Goal: Task Accomplishment & Management: Manage account settings

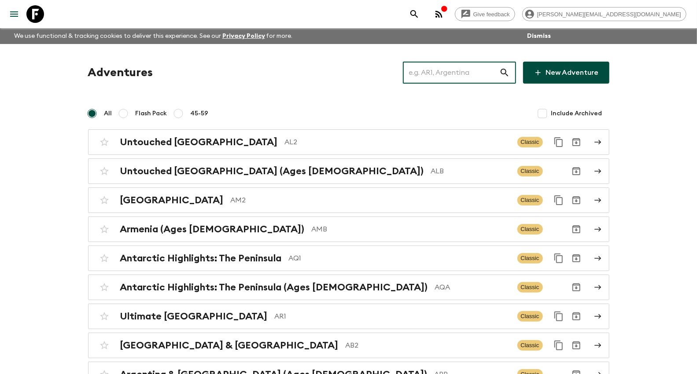
click at [452, 62] on input "text" at bounding box center [451, 72] width 96 height 25
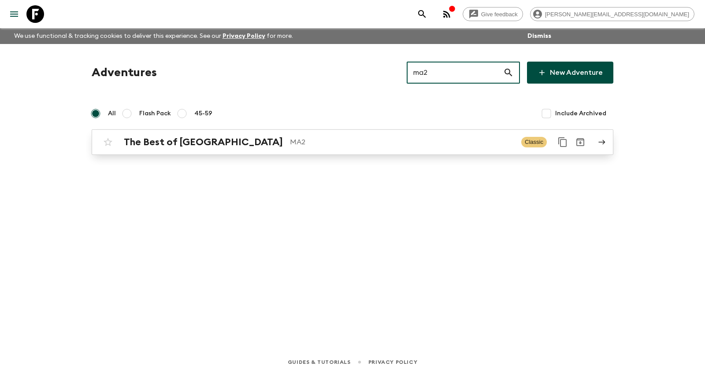
type input "ma2"
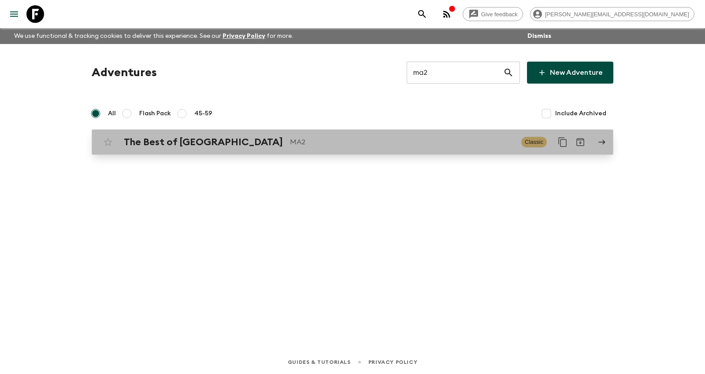
click at [315, 137] on p "MA2" at bounding box center [402, 142] width 224 height 11
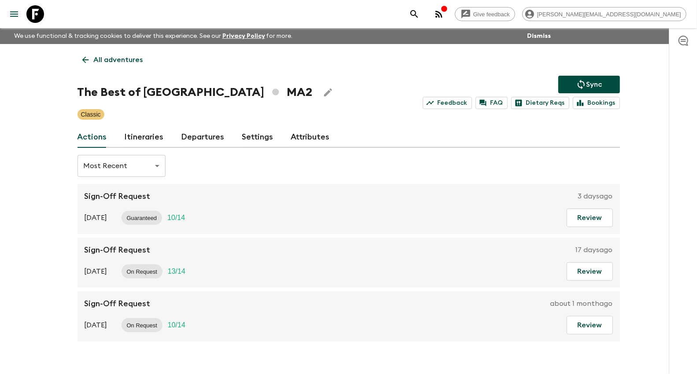
click at [150, 138] on link "Itineraries" at bounding box center [144, 137] width 39 height 21
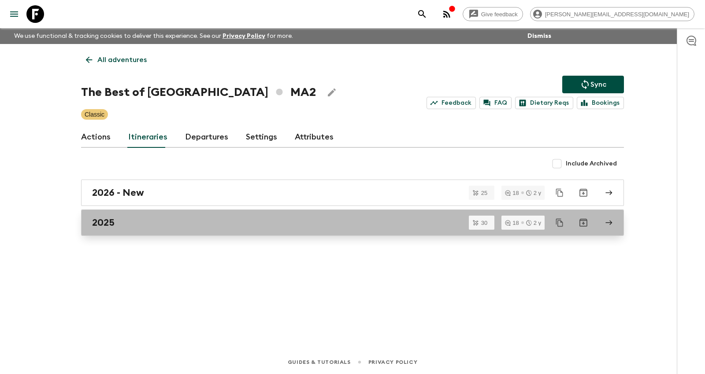
click at [203, 228] on link "2025" at bounding box center [352, 223] width 543 height 26
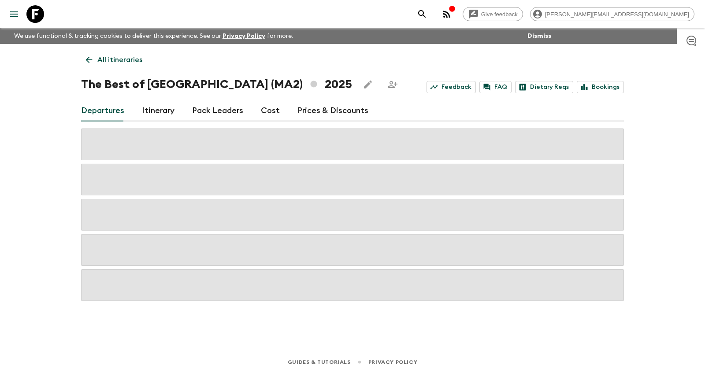
click at [300, 111] on link "Prices & Discounts" at bounding box center [332, 110] width 71 height 21
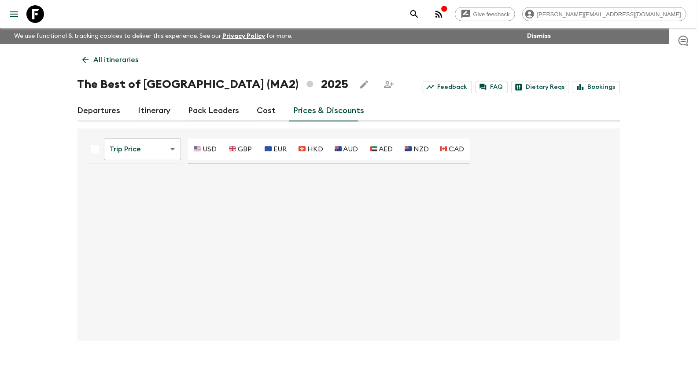
click at [274, 111] on div "Departures Itinerary Pack Leaders Cost Prices & Discounts" at bounding box center [349, 110] width 543 height 21
click at [327, 111] on link "Prices & Discounts" at bounding box center [329, 110] width 71 height 21
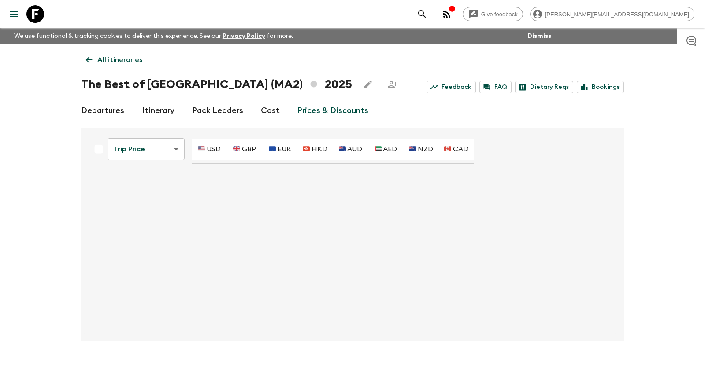
click at [138, 148] on body "Give feedback [PERSON_NAME][EMAIL_ADDRESS][DOMAIN_NAME] We use functional & tra…" at bounding box center [352, 194] width 705 height 389
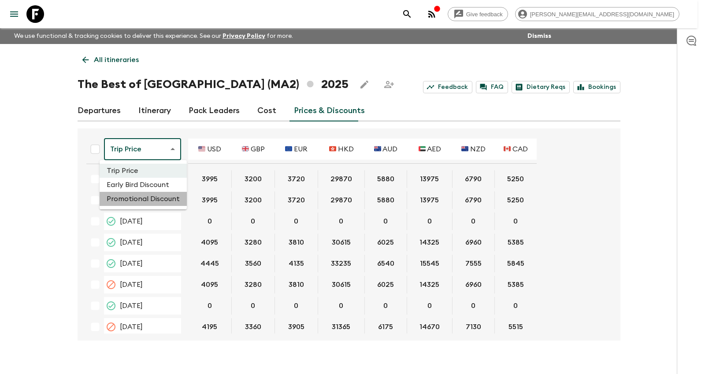
click at [148, 198] on li "Promotional Discount" at bounding box center [143, 199] width 87 height 14
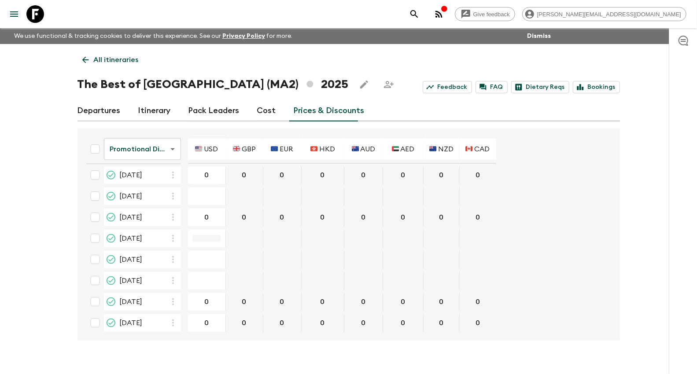
scroll to position [734, 0]
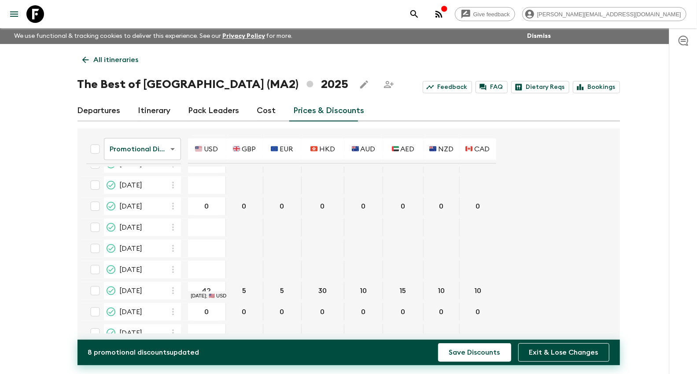
type input "420"
click at [438, 344] on button "Save Discounts" at bounding box center [474, 353] width 73 height 19
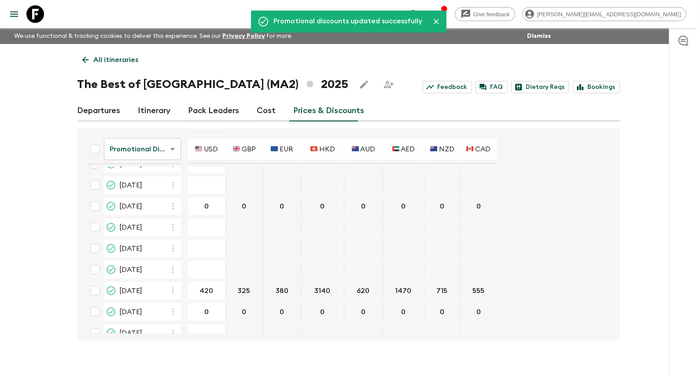
click at [104, 61] on p "All itineraries" at bounding box center [116, 60] width 45 height 11
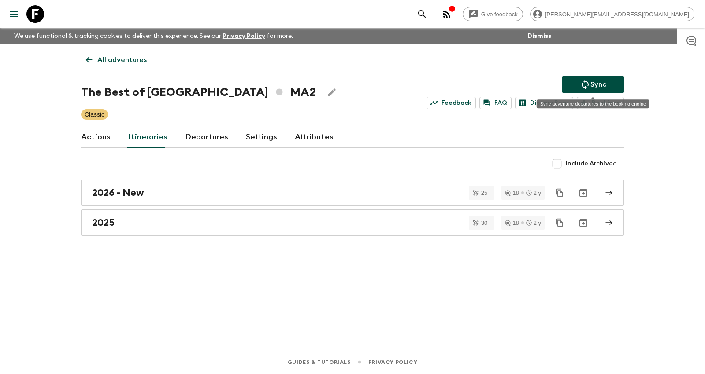
click at [581, 84] on icon "Sync adventure departures to the booking engine" at bounding box center [585, 84] width 11 height 11
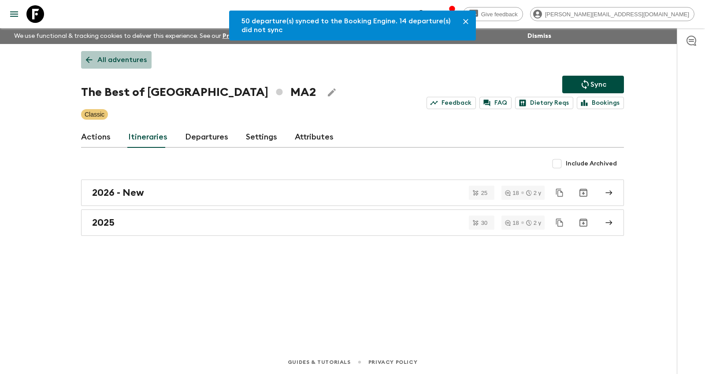
click at [122, 63] on p "All adventures" at bounding box center [121, 60] width 49 height 11
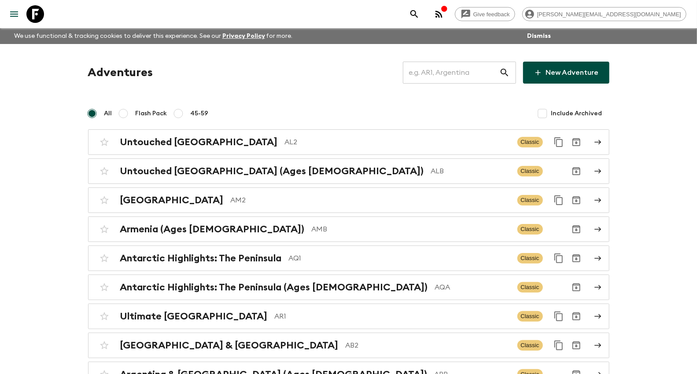
click at [428, 72] on input "text" at bounding box center [451, 72] width 96 height 25
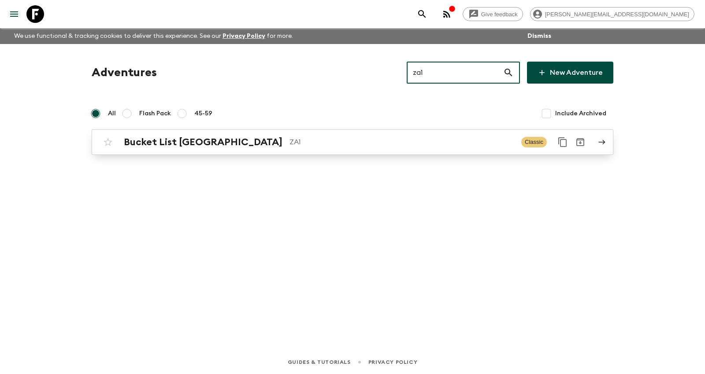
type input "za1"
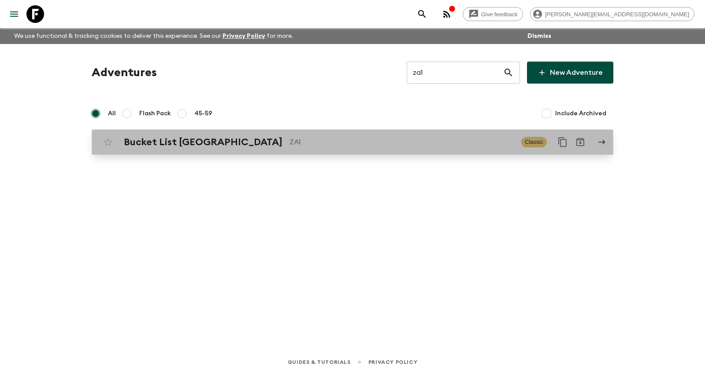
click at [246, 135] on div "Bucket List [GEOGRAPHIC_DATA] ZA1 Classic" at bounding box center [335, 142] width 472 height 18
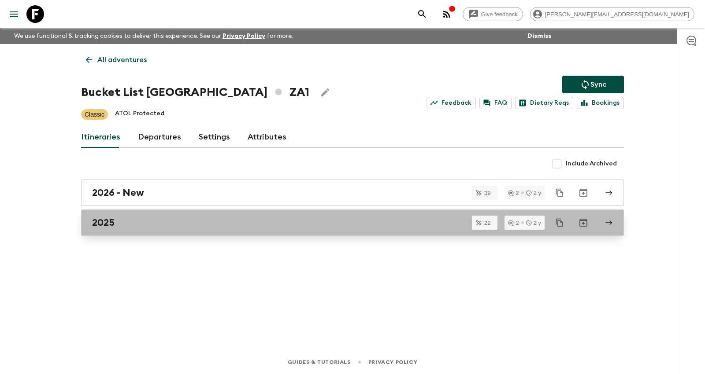
click at [168, 216] on link "2025" at bounding box center [352, 223] width 543 height 26
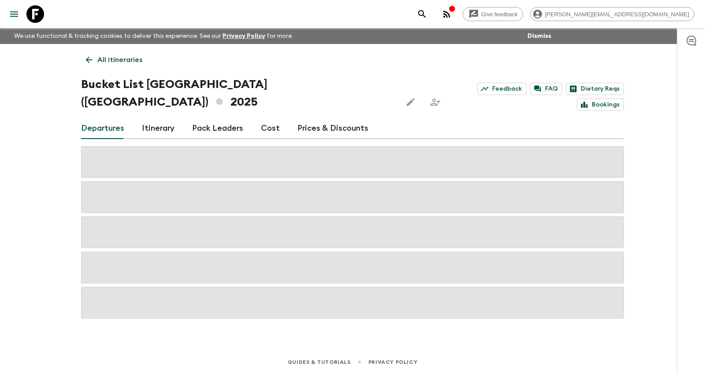
click at [334, 118] on link "Prices & Discounts" at bounding box center [332, 128] width 71 height 21
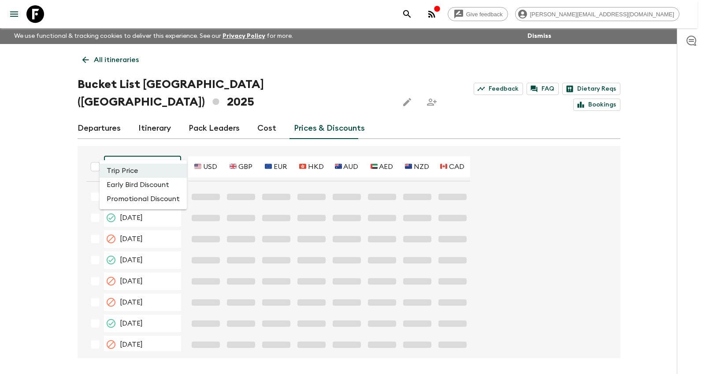
click at [150, 148] on body "Give feedback [PERSON_NAME][EMAIL_ADDRESS][DOMAIN_NAME] We use functional & tra…" at bounding box center [352, 203] width 705 height 407
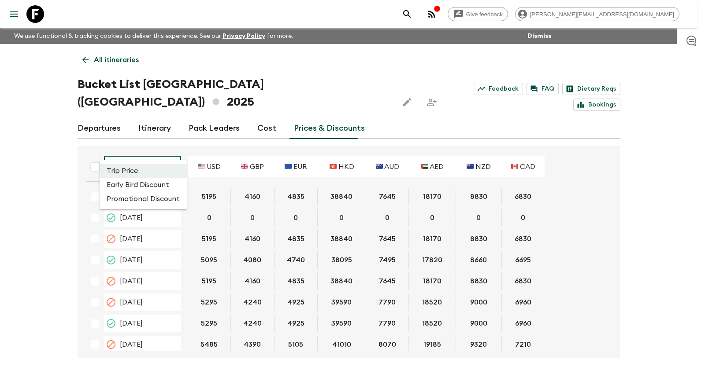
click at [157, 197] on li "Promotional Discount" at bounding box center [143, 199] width 87 height 14
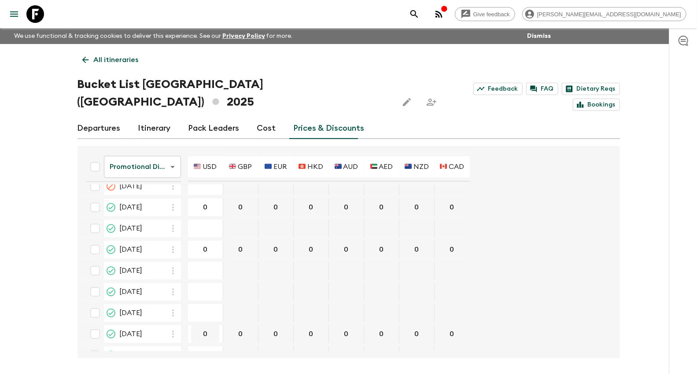
scroll to position [1611, 0]
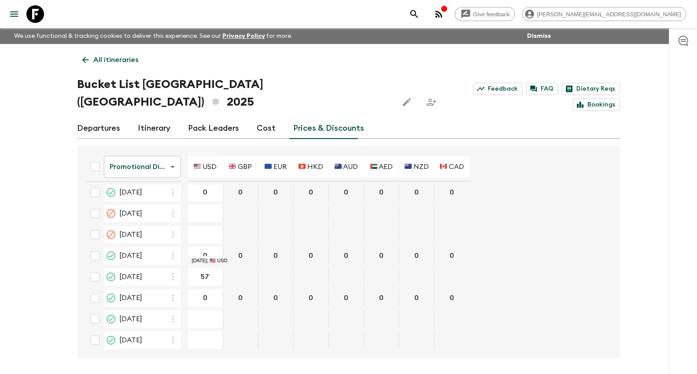
type input "570"
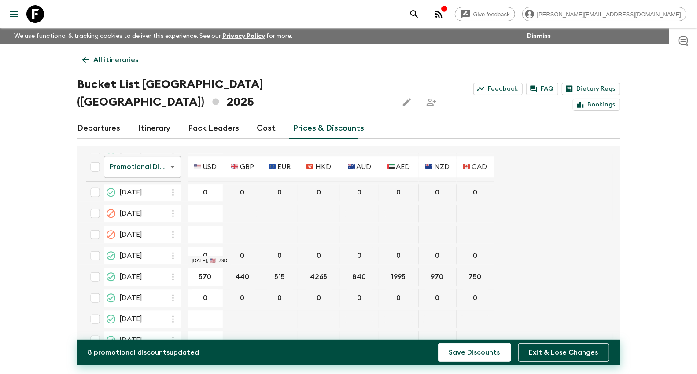
click at [438, 344] on button "Save Discounts" at bounding box center [474, 353] width 73 height 19
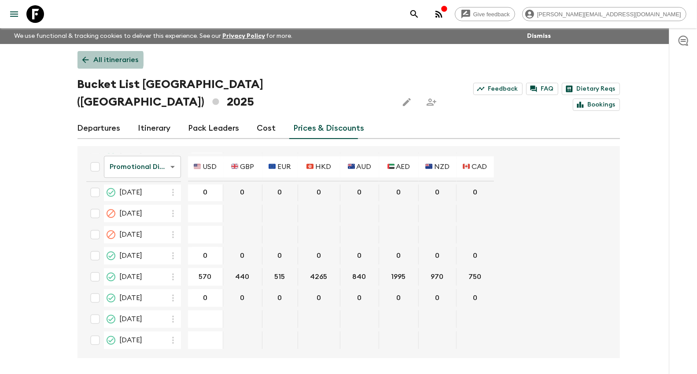
click at [106, 59] on p "All itineraries" at bounding box center [116, 60] width 45 height 11
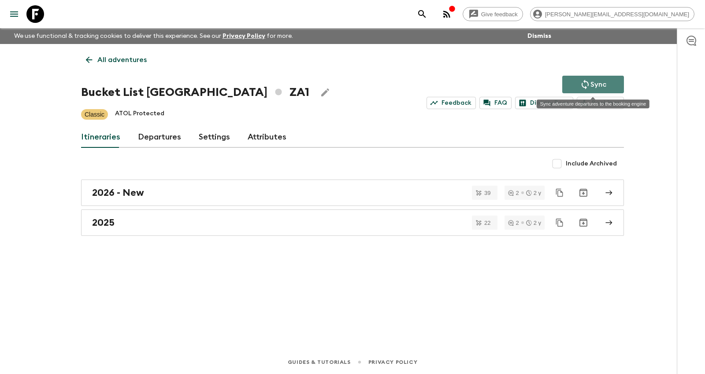
click at [595, 83] on p "Sync" at bounding box center [598, 84] width 16 height 11
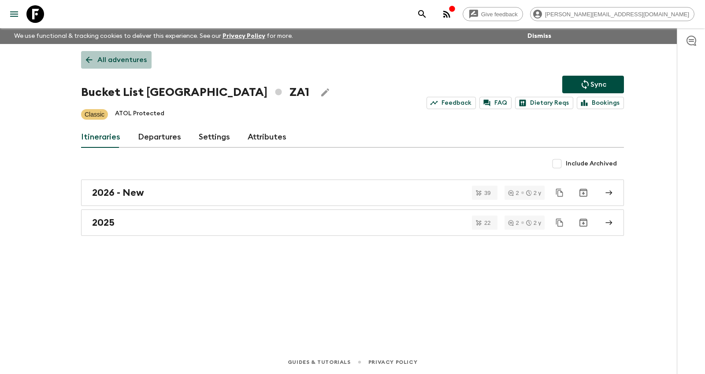
click at [116, 57] on p "All adventures" at bounding box center [121, 60] width 49 height 11
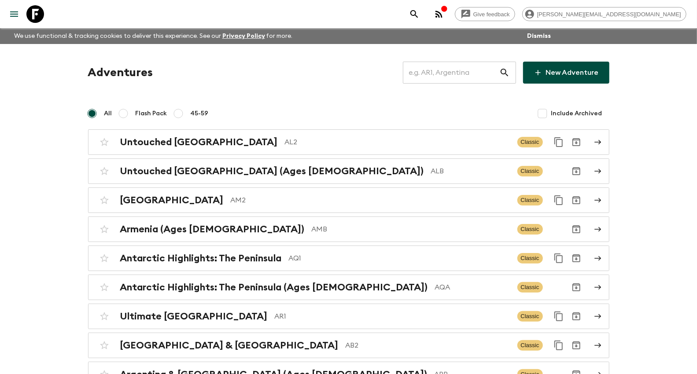
click at [448, 70] on input "text" at bounding box center [451, 72] width 96 height 25
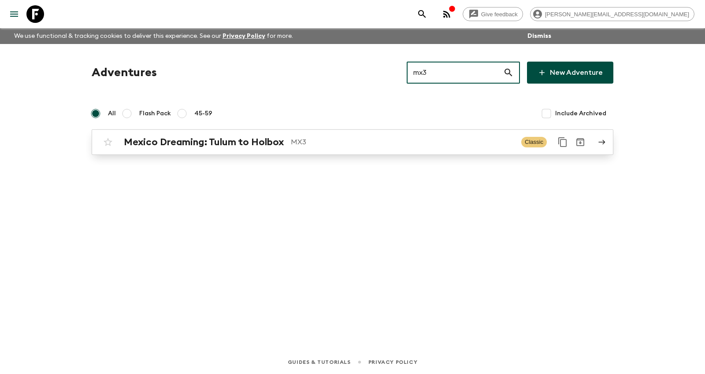
type input "mx3"
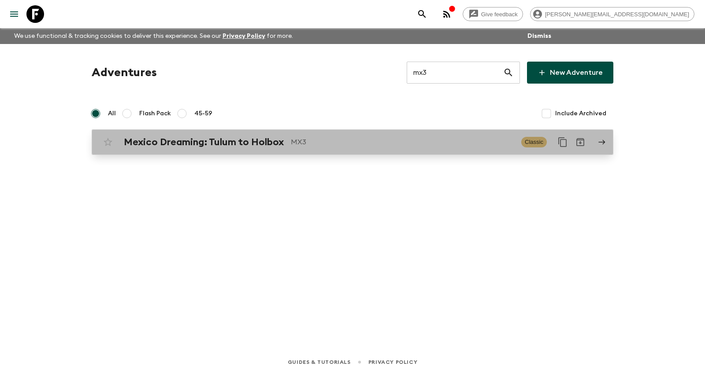
click at [282, 144] on h2 "Mexico Dreaming: Tulum to Holbox" at bounding box center [204, 142] width 160 height 11
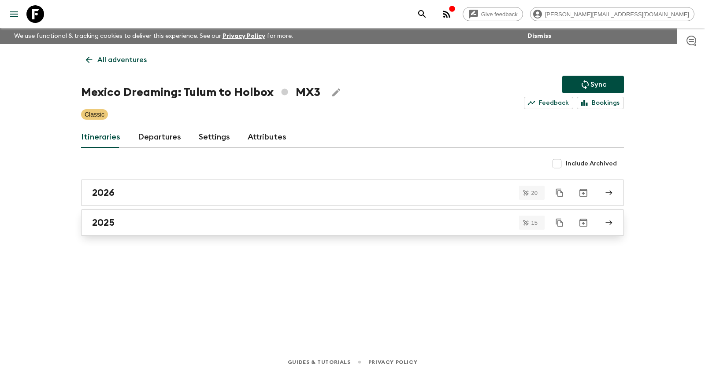
click at [222, 224] on div "2025" at bounding box center [344, 222] width 504 height 11
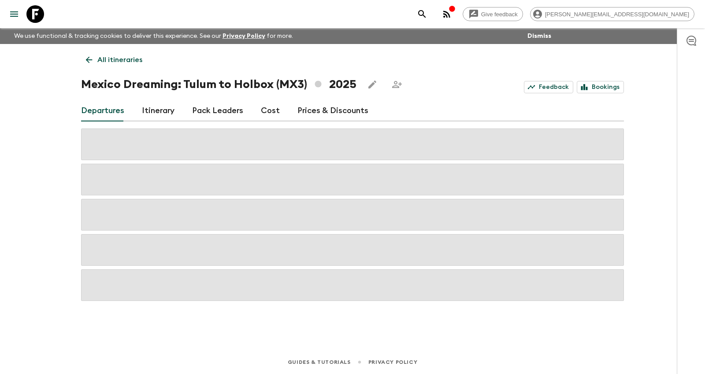
click at [332, 119] on link "Prices & Discounts" at bounding box center [332, 110] width 71 height 21
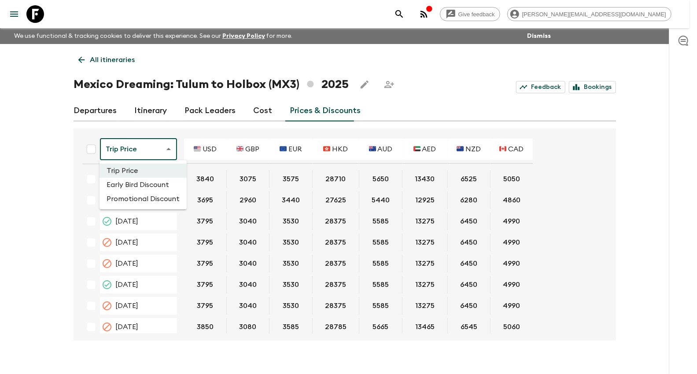
click at [163, 147] on body "Give feedback [PERSON_NAME][EMAIL_ADDRESS][DOMAIN_NAME] We use functional & tra…" at bounding box center [348, 194] width 697 height 389
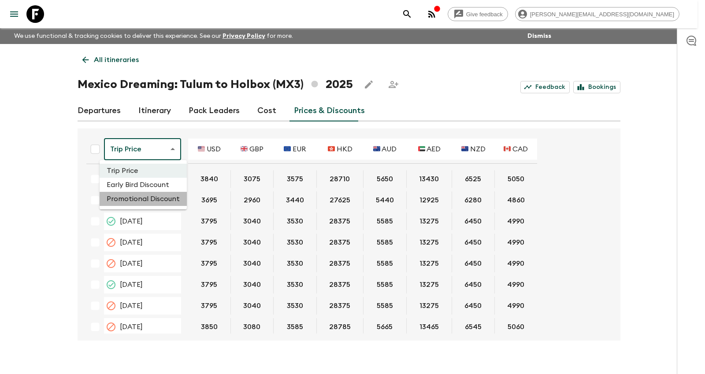
click at [168, 197] on li "Promotional Discount" at bounding box center [143, 199] width 87 height 14
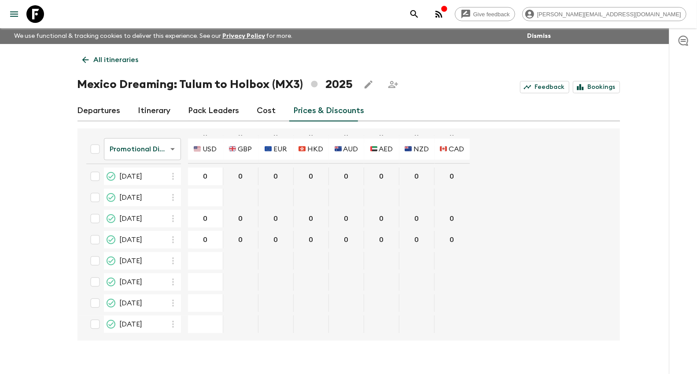
scroll to position [441, 0]
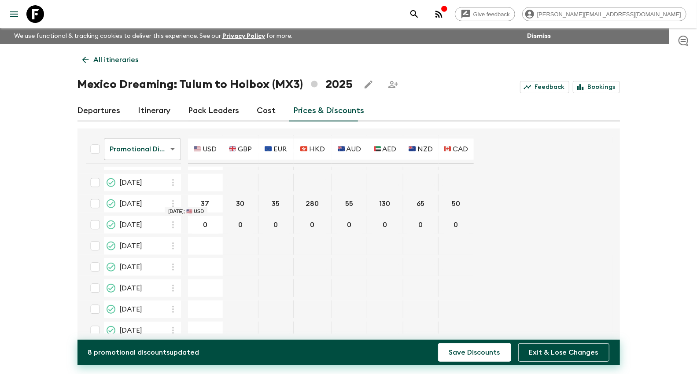
type input "370"
click at [438, 344] on button "Save Discounts" at bounding box center [474, 353] width 73 height 19
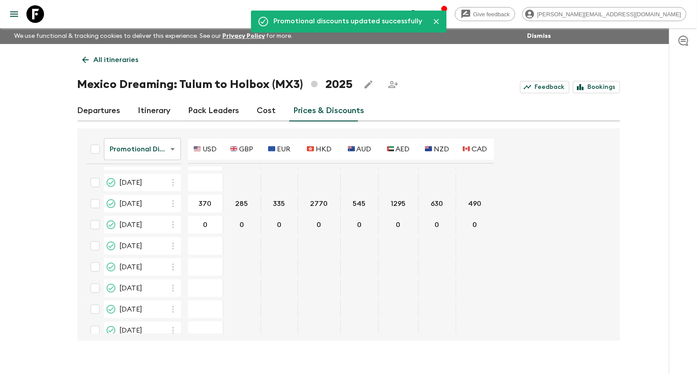
click at [103, 60] on p "All itineraries" at bounding box center [116, 60] width 45 height 11
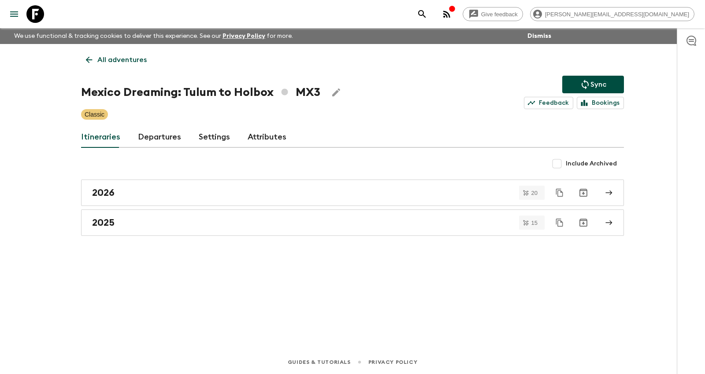
click at [603, 85] on p "Sync" at bounding box center [598, 84] width 16 height 11
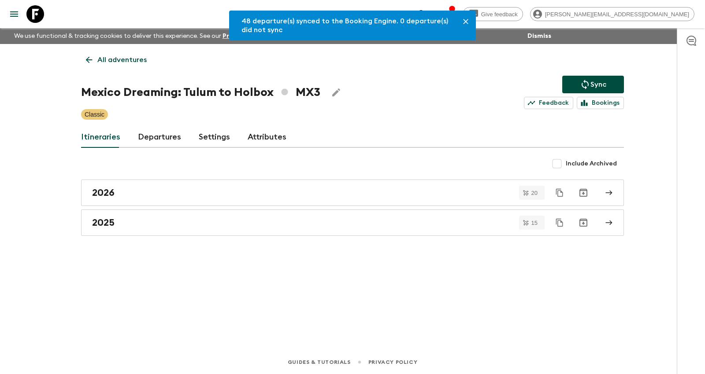
click at [129, 61] on p "All adventures" at bounding box center [121, 60] width 49 height 11
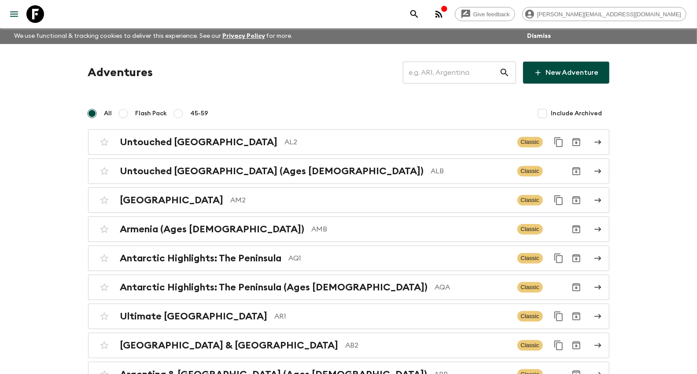
click at [452, 69] on input "text" at bounding box center [451, 72] width 96 height 25
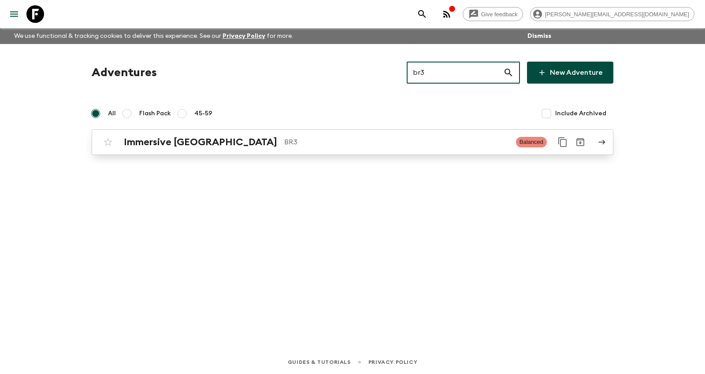
type input "br3"
click at [204, 140] on div "Immersive [GEOGRAPHIC_DATA] BR3" at bounding box center [316, 142] width 385 height 11
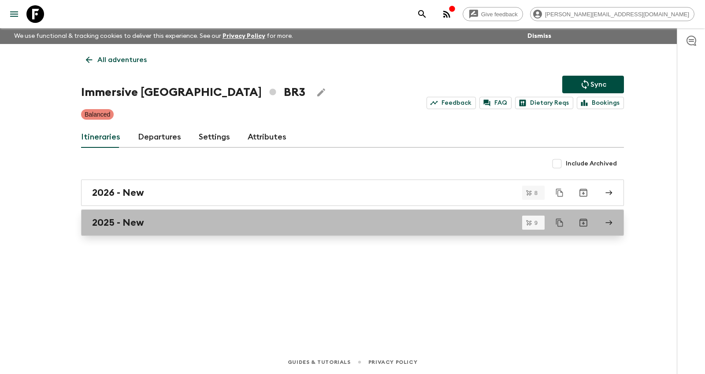
click at [174, 218] on div "2025 - New" at bounding box center [344, 222] width 504 height 11
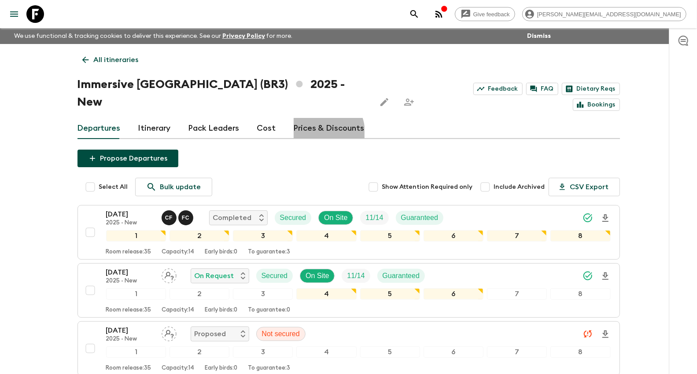
click at [313, 118] on link "Prices & Discounts" at bounding box center [329, 128] width 71 height 21
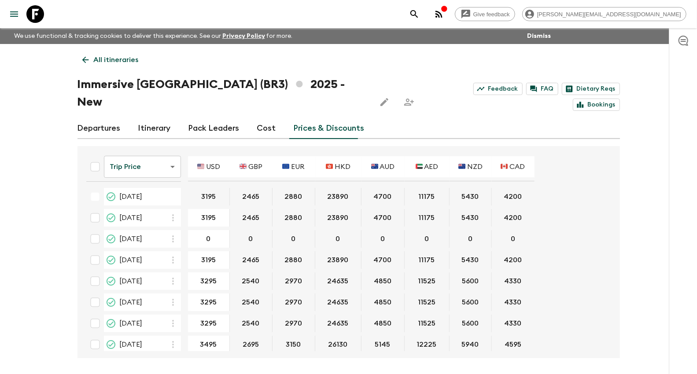
click at [153, 144] on body "Give feedback [PERSON_NAME][EMAIL_ADDRESS][DOMAIN_NAME] We use functional & tra…" at bounding box center [348, 203] width 697 height 407
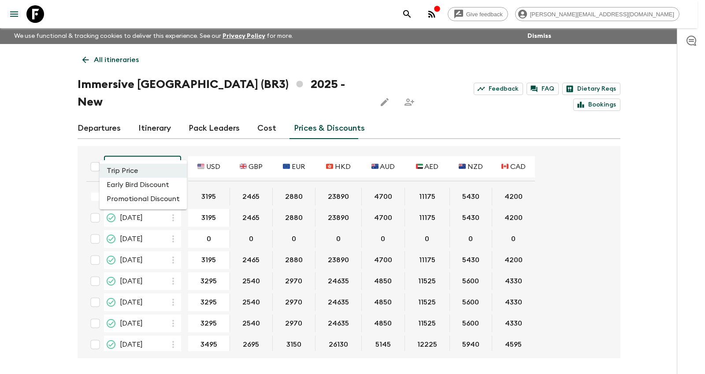
click at [153, 193] on li "Promotional Discount" at bounding box center [143, 199] width 87 height 14
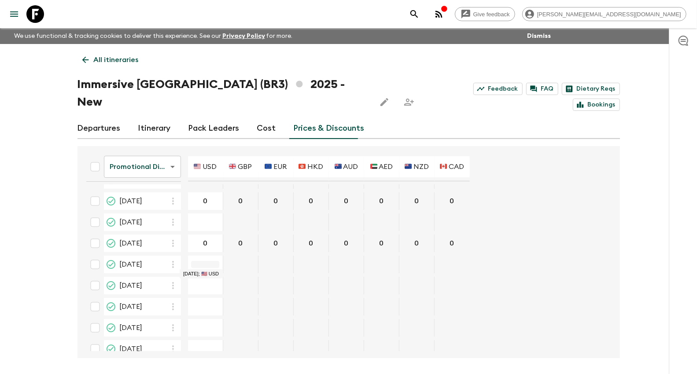
scroll to position [26, 0]
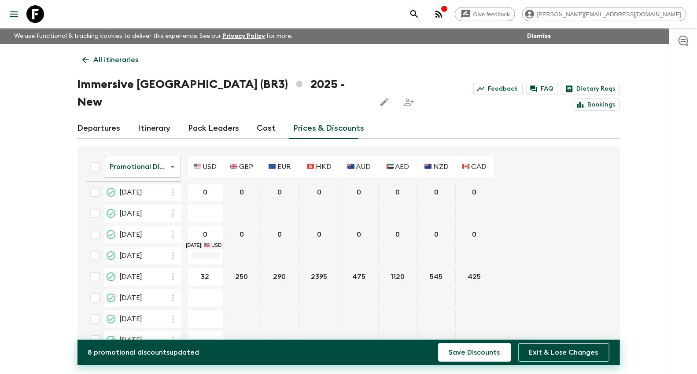
type input "320"
click at [438, 344] on button "Save Discounts" at bounding box center [474, 353] width 73 height 19
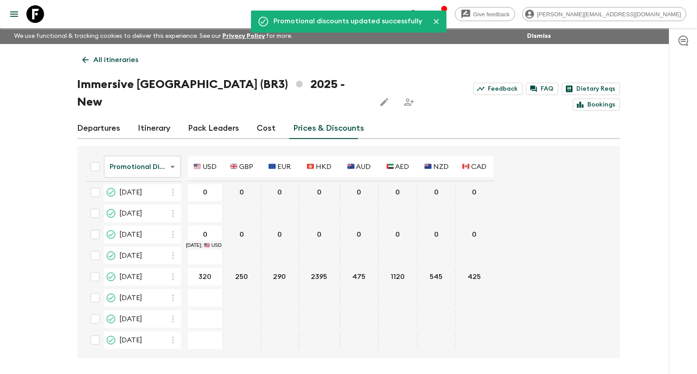
click at [115, 63] on p "All itineraries" at bounding box center [116, 60] width 45 height 11
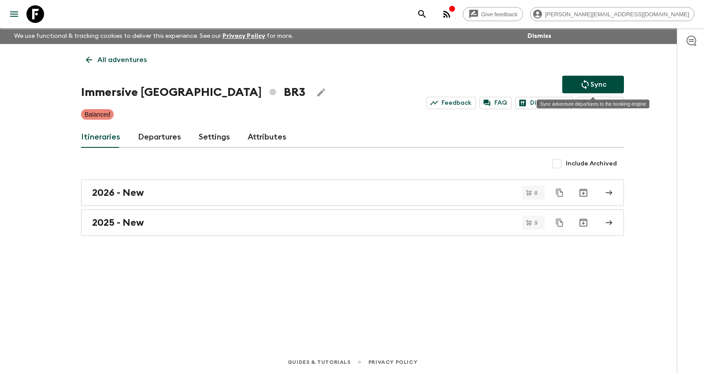
click at [570, 81] on button "Sync" at bounding box center [593, 85] width 62 height 18
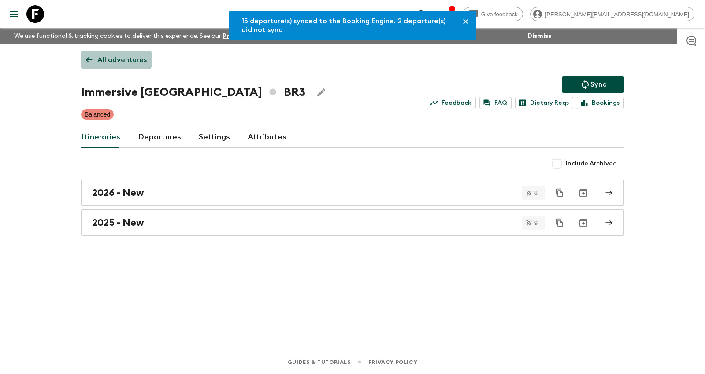
click at [96, 54] on link "All adventures" at bounding box center [116, 60] width 70 height 18
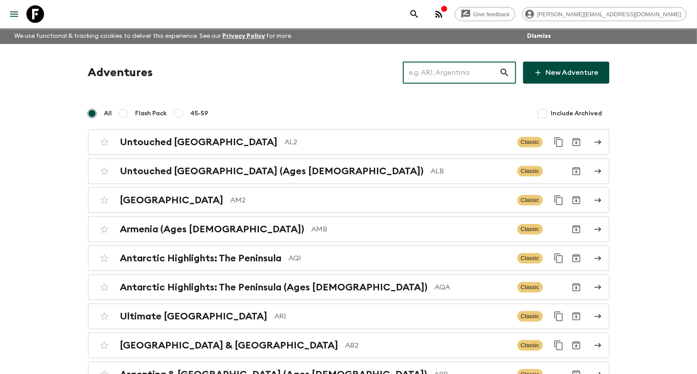
click at [466, 69] on input "text" at bounding box center [451, 72] width 96 height 25
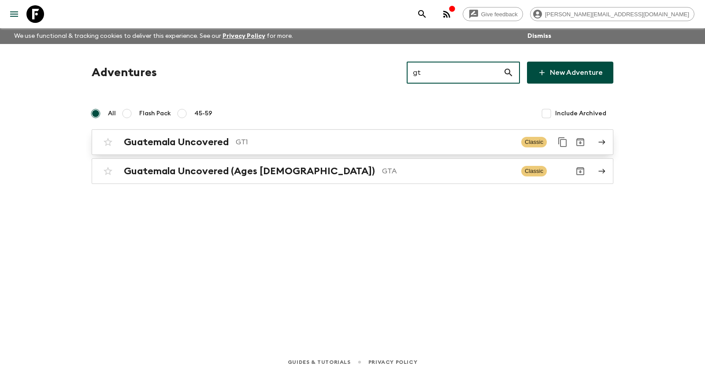
type input "gt"
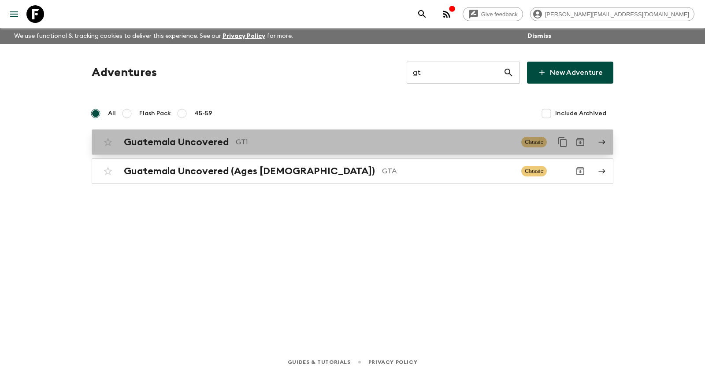
click at [179, 138] on h2 "Guatemala Uncovered" at bounding box center [176, 142] width 105 height 11
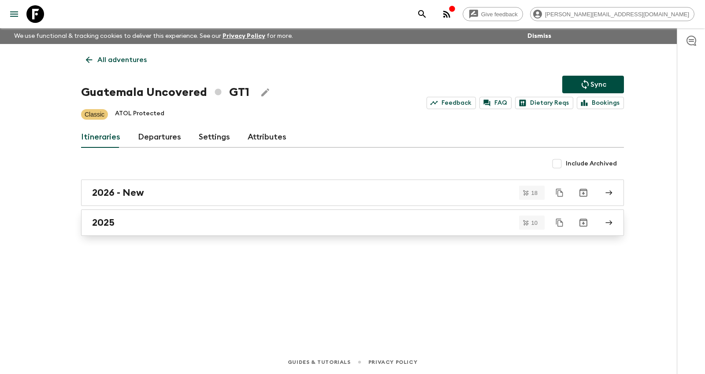
click at [98, 223] on h2 "2025" at bounding box center [103, 222] width 22 height 11
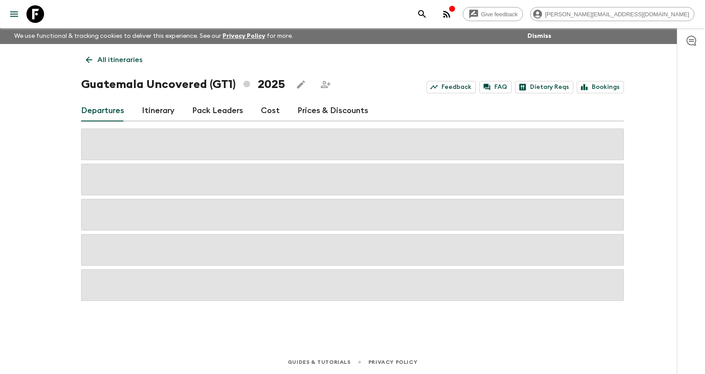
click at [312, 109] on link "Prices & Discounts" at bounding box center [332, 110] width 71 height 21
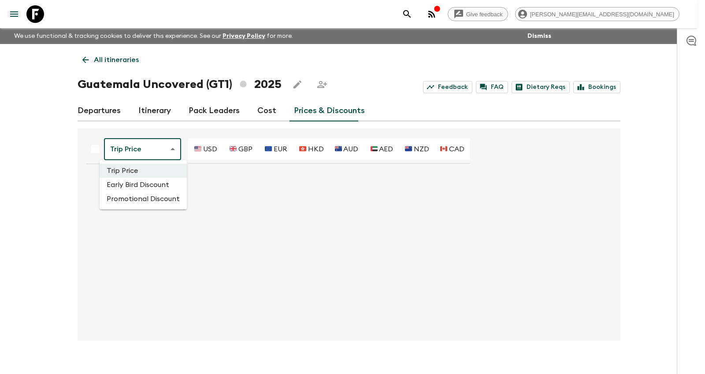
click at [120, 157] on body "Give feedback [PERSON_NAME][EMAIL_ADDRESS][DOMAIN_NAME] We use functional & tra…" at bounding box center [352, 194] width 705 height 389
click at [130, 196] on li "Promotional Discount" at bounding box center [143, 199] width 87 height 14
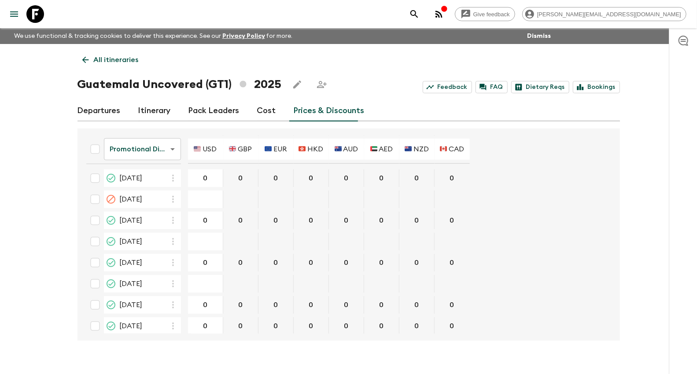
scroll to position [244, 0]
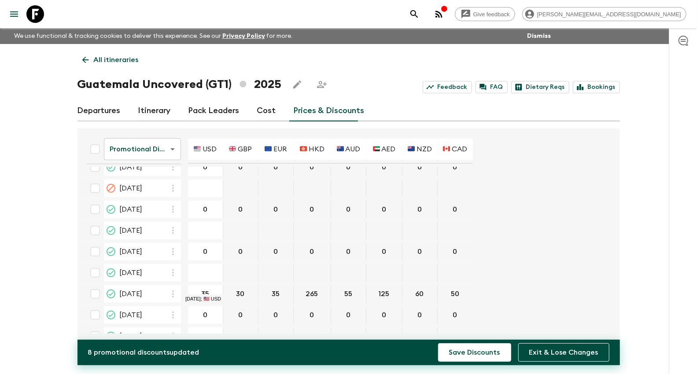
type input "350"
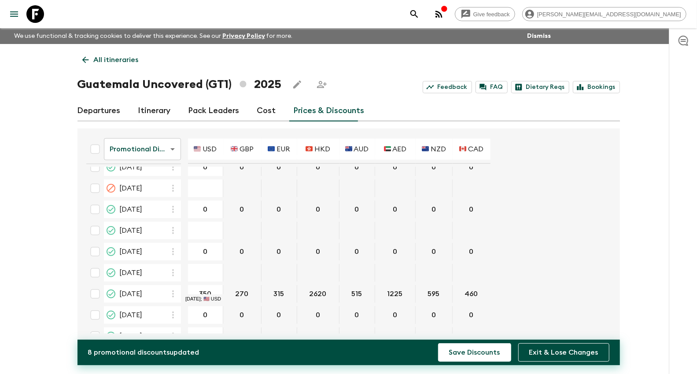
click at [438, 344] on button "Save Discounts" at bounding box center [474, 353] width 73 height 19
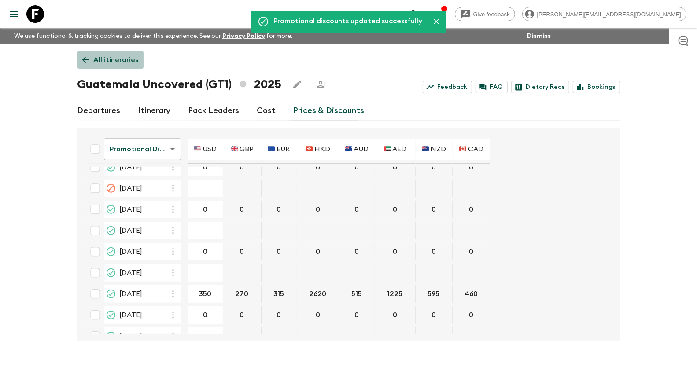
click at [121, 58] on p "All itineraries" at bounding box center [116, 60] width 45 height 11
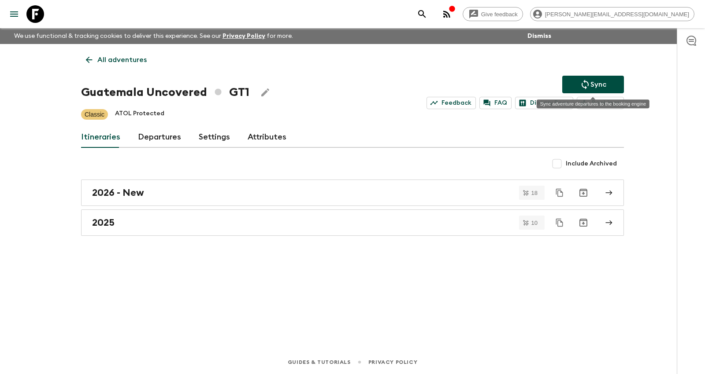
click at [610, 86] on button "Sync" at bounding box center [593, 85] width 62 height 18
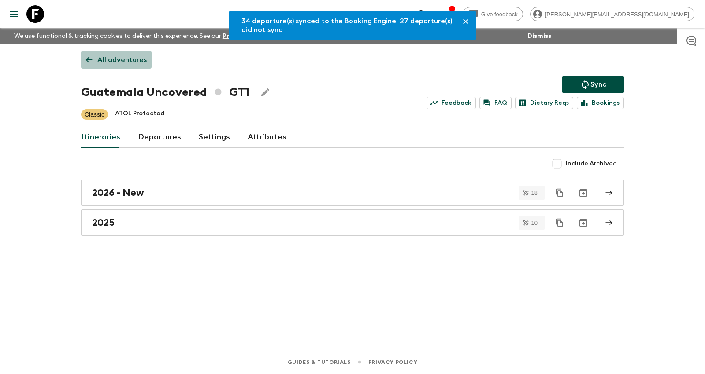
click at [124, 55] on p "All adventures" at bounding box center [121, 60] width 49 height 11
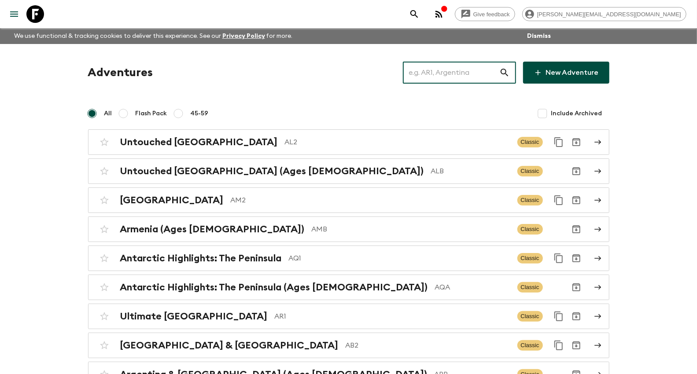
click at [441, 71] on input "text" at bounding box center [451, 72] width 96 height 25
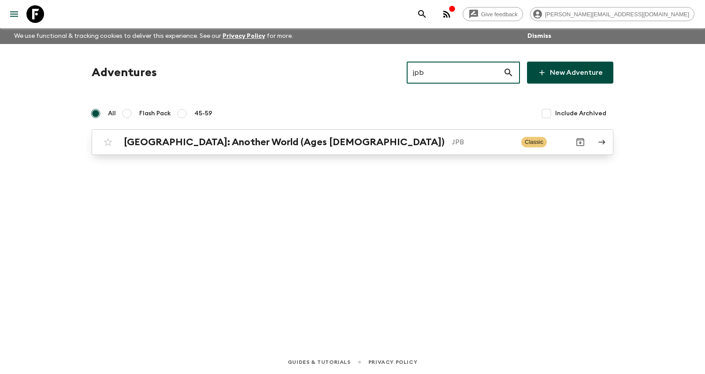
type input "jpb"
click at [452, 138] on p "JPB" at bounding box center [483, 142] width 63 height 11
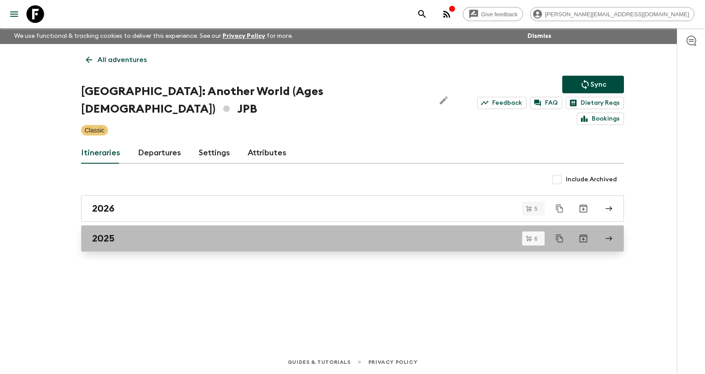
click at [192, 233] on div "2025" at bounding box center [344, 238] width 504 height 11
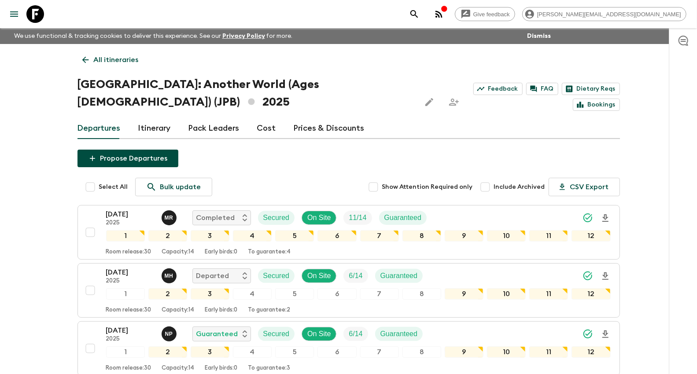
click at [320, 118] on link "Prices & Discounts" at bounding box center [329, 128] width 71 height 21
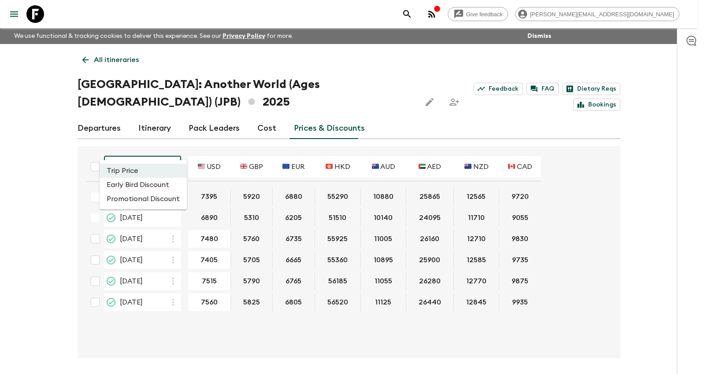
click at [161, 146] on body "Give feedback [PERSON_NAME][EMAIL_ADDRESS][DOMAIN_NAME] We use functional & tra…" at bounding box center [352, 203] width 705 height 407
click at [155, 196] on li "Promotional Discount" at bounding box center [143, 199] width 87 height 14
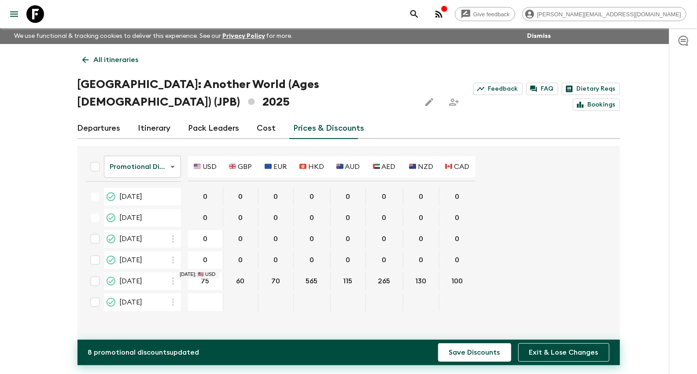
type input "750"
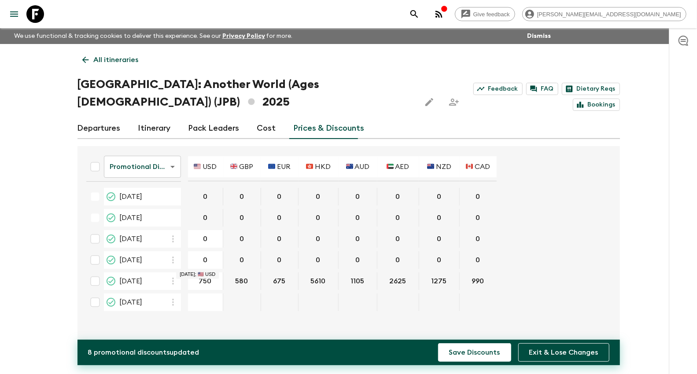
click at [438, 344] on button "Save Discounts" at bounding box center [474, 353] width 73 height 19
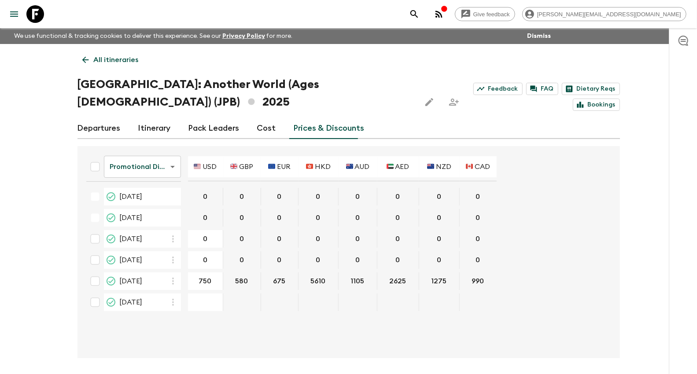
click at [122, 54] on link "All itineraries" at bounding box center [111, 60] width 66 height 18
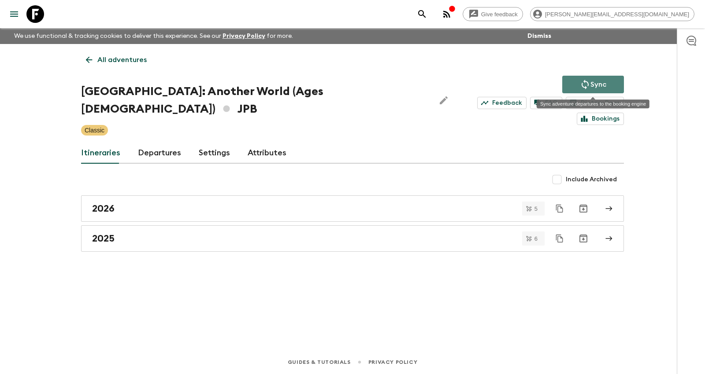
click at [594, 85] on p "Sync" at bounding box center [598, 84] width 16 height 11
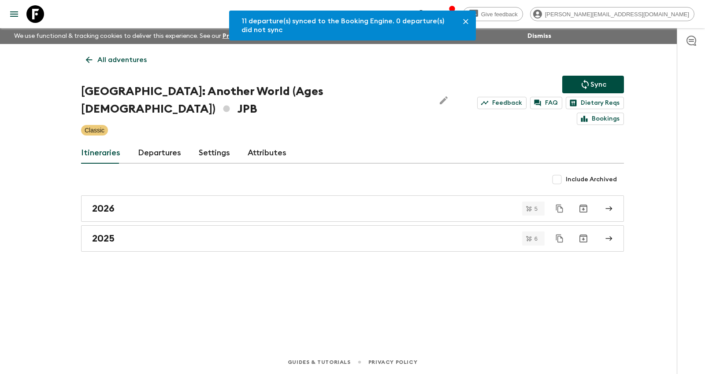
click at [127, 60] on p "All adventures" at bounding box center [121, 60] width 49 height 11
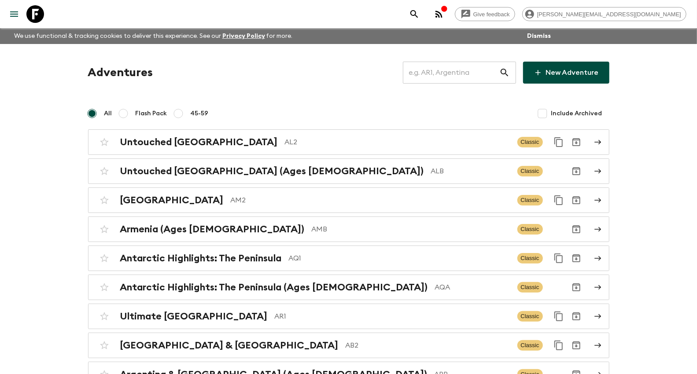
click at [450, 71] on input "text" at bounding box center [451, 72] width 96 height 25
type input "v"
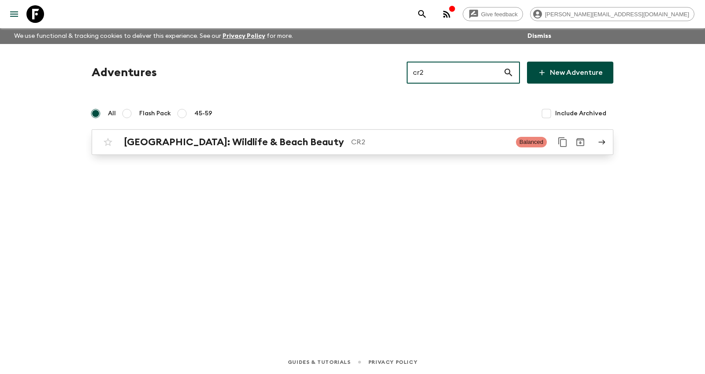
type input "cr2"
click at [389, 147] on p "CR2" at bounding box center [430, 142] width 158 height 11
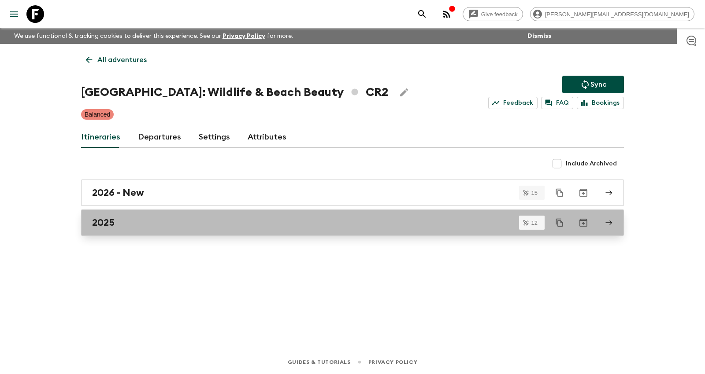
click at [167, 225] on div "2025" at bounding box center [344, 222] width 504 height 11
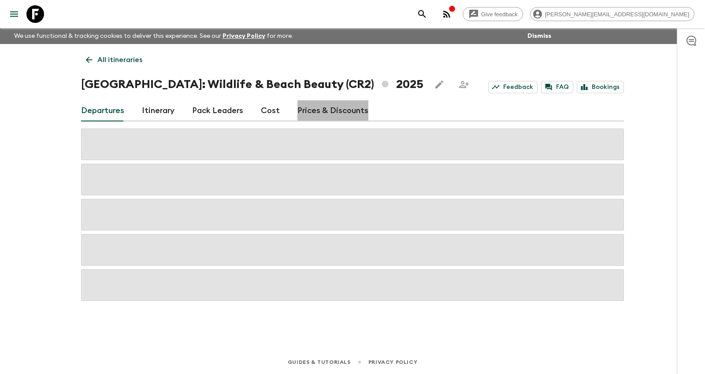
click at [334, 109] on link "Prices & Discounts" at bounding box center [332, 110] width 71 height 21
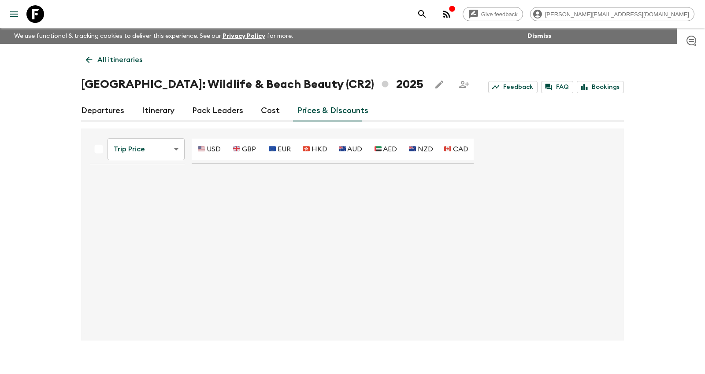
click at [171, 143] on body "Give feedback [PERSON_NAME][EMAIL_ADDRESS][DOMAIN_NAME] We use functional & tra…" at bounding box center [352, 194] width 705 height 389
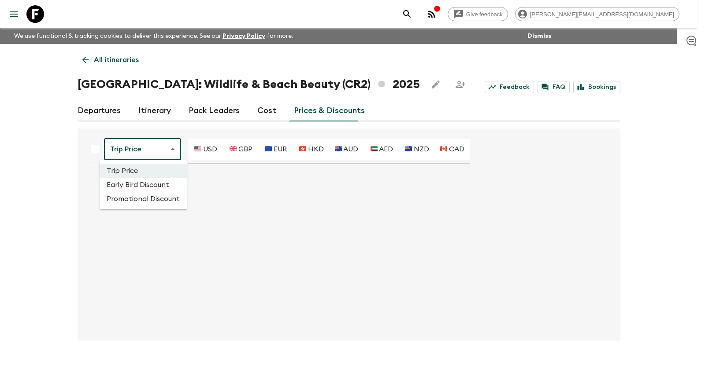
click at [146, 200] on li "Promotional Discount" at bounding box center [143, 199] width 87 height 14
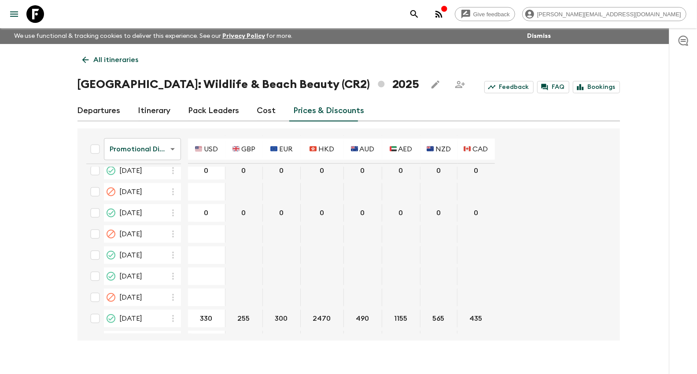
scroll to position [441, 0]
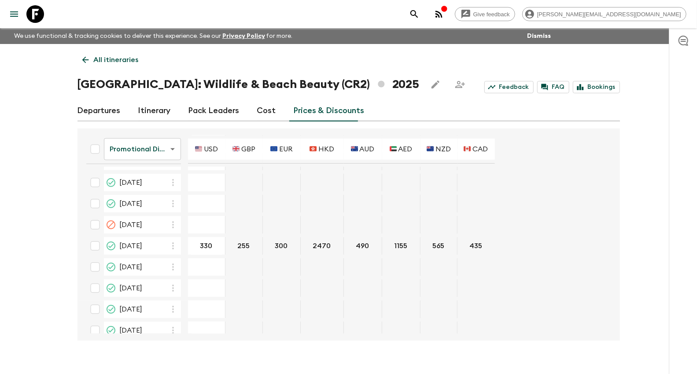
click at [192, 195] on div "21 Nov 2025; 🇺🇸 USD" at bounding box center [206, 204] width 37 height 18
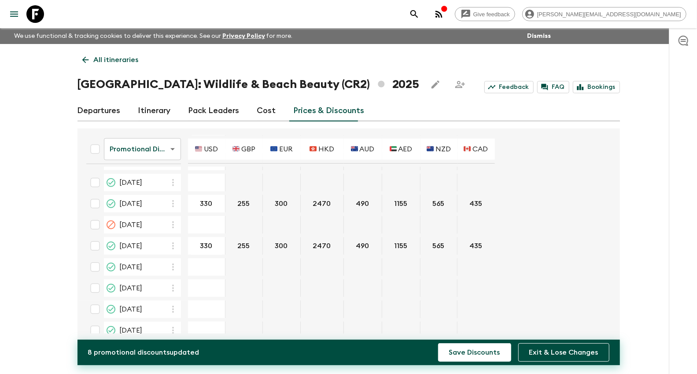
type input "330"
click at [478, 344] on button "Save Discounts" at bounding box center [474, 353] width 73 height 19
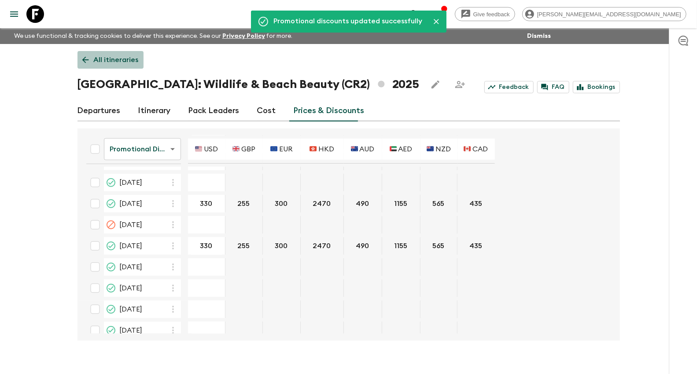
click at [115, 53] on link "All itineraries" at bounding box center [111, 60] width 66 height 18
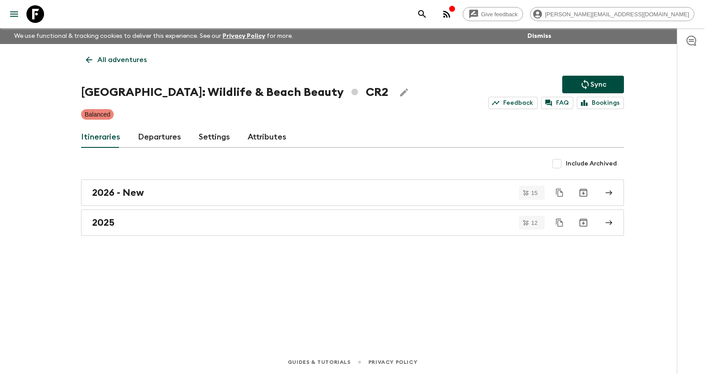
click at [585, 80] on icon "Sync adventure departures to the booking engine" at bounding box center [585, 84] width 11 height 11
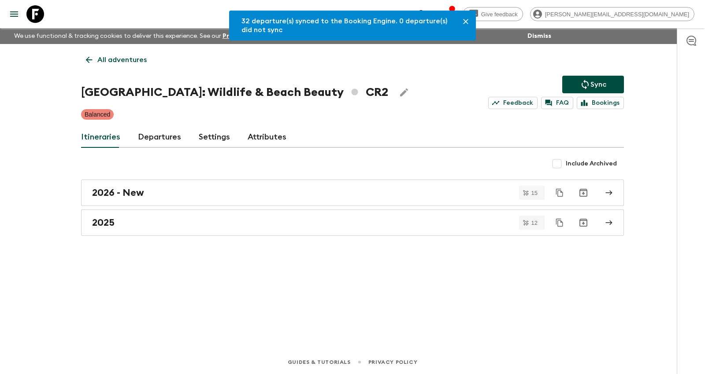
click at [135, 56] on p "All adventures" at bounding box center [121, 60] width 49 height 11
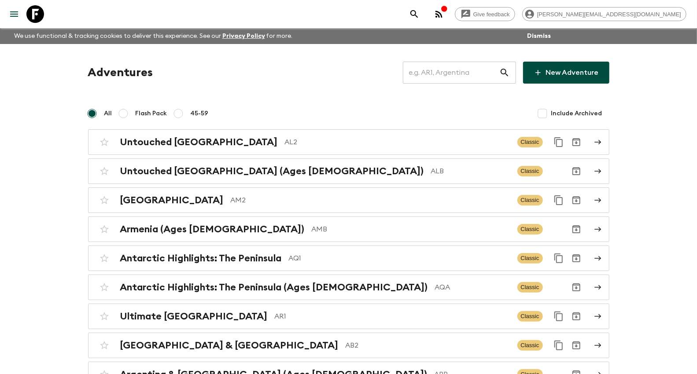
click at [483, 74] on input "text" at bounding box center [451, 72] width 96 height 25
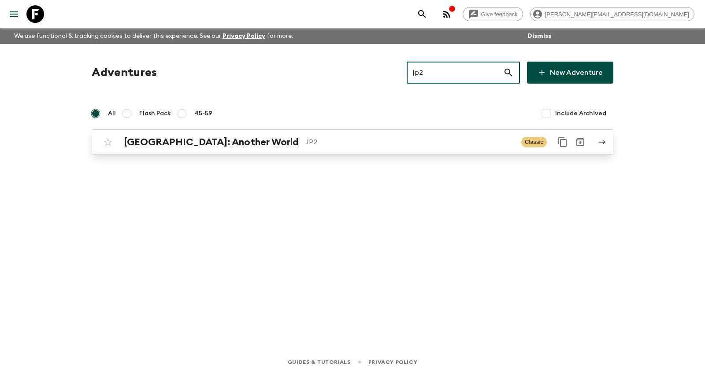
type input "jp2"
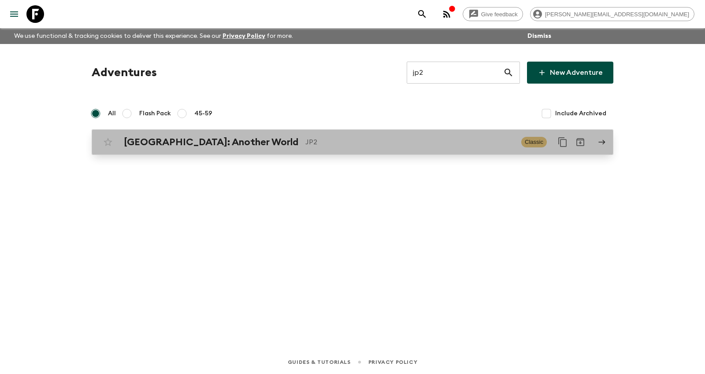
click at [425, 141] on p "JP2" at bounding box center [409, 142] width 209 height 11
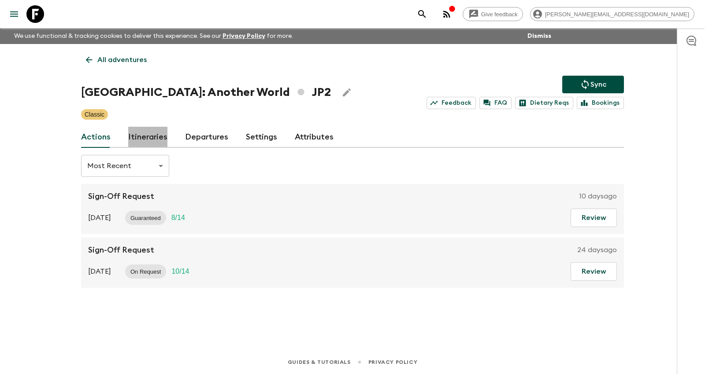
click at [165, 141] on link "Itineraries" at bounding box center [147, 137] width 39 height 21
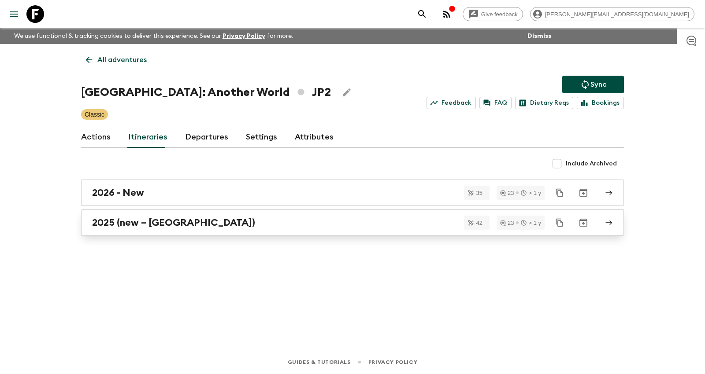
click at [166, 225] on h2 "2025 (new – [GEOGRAPHIC_DATA])" at bounding box center [173, 222] width 163 height 11
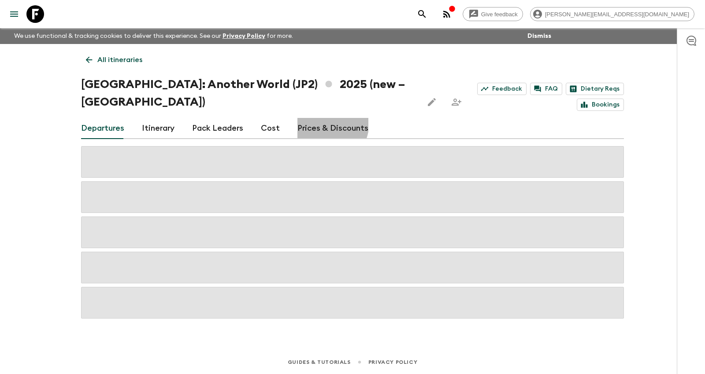
click at [318, 118] on link "Prices & Discounts" at bounding box center [332, 128] width 71 height 21
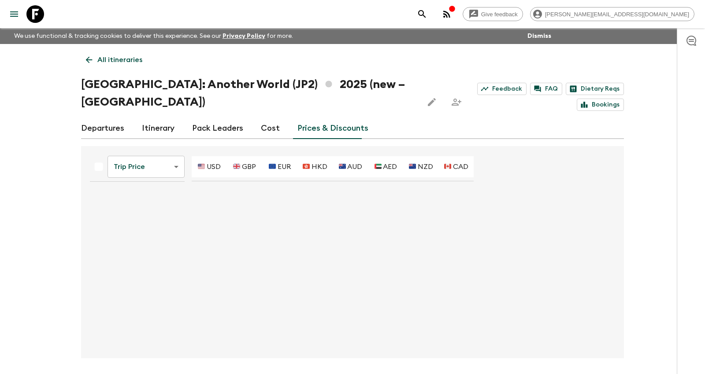
click at [161, 149] on body "Give feedback [PERSON_NAME][EMAIL_ADDRESS][DOMAIN_NAME] We use functional & tra…" at bounding box center [352, 203] width 705 height 407
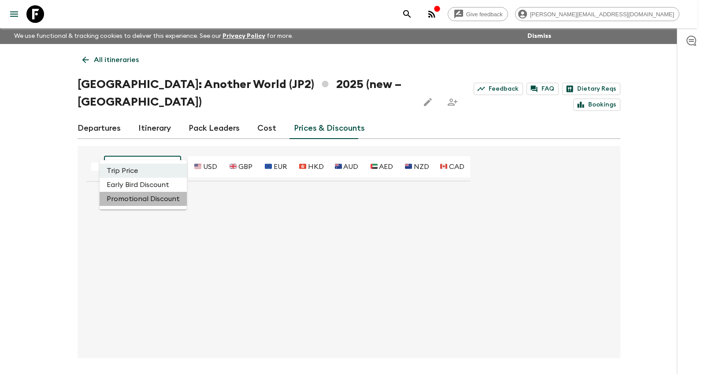
click at [148, 201] on li "Promotional Discount" at bounding box center [143, 199] width 87 height 14
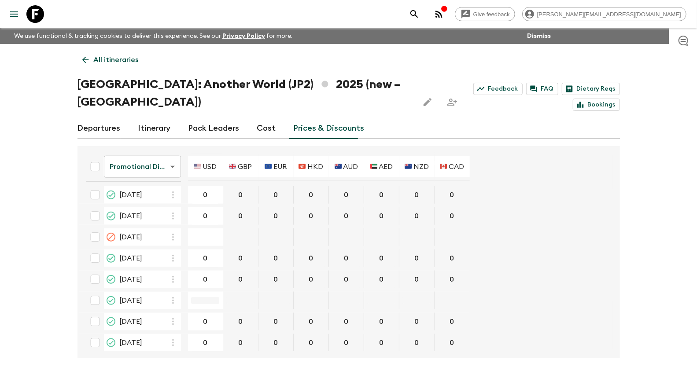
scroll to position [685, 0]
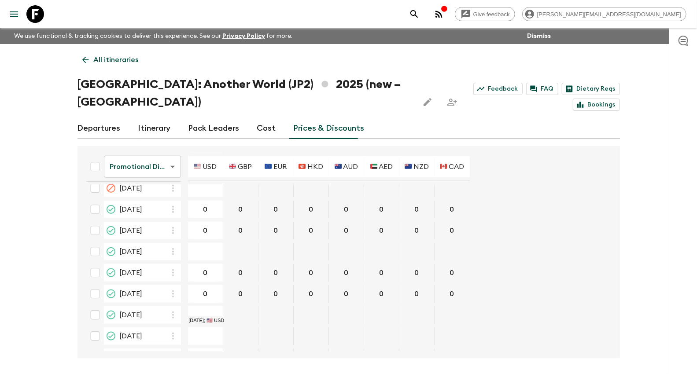
click at [212, 328] on div "22 Nov 2025; 🇺🇸 USD" at bounding box center [205, 337] width 35 height 18
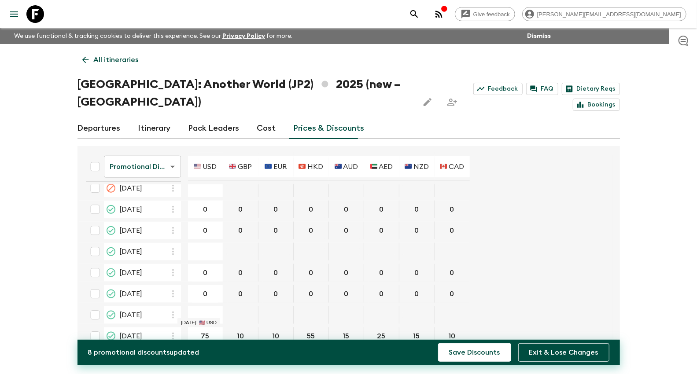
type input "750"
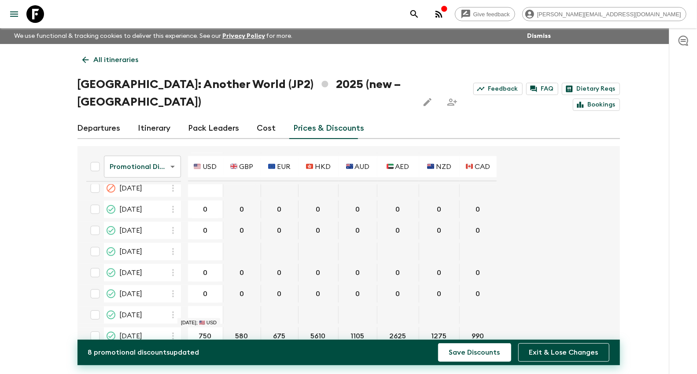
click at [438, 344] on button "Save Discounts" at bounding box center [474, 353] width 73 height 19
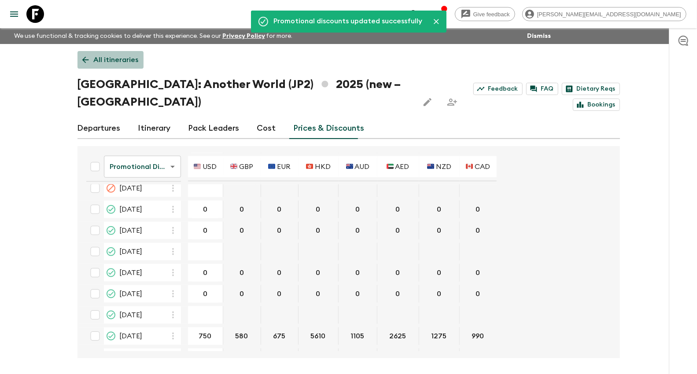
click at [97, 65] on link "All itineraries" at bounding box center [111, 60] width 66 height 18
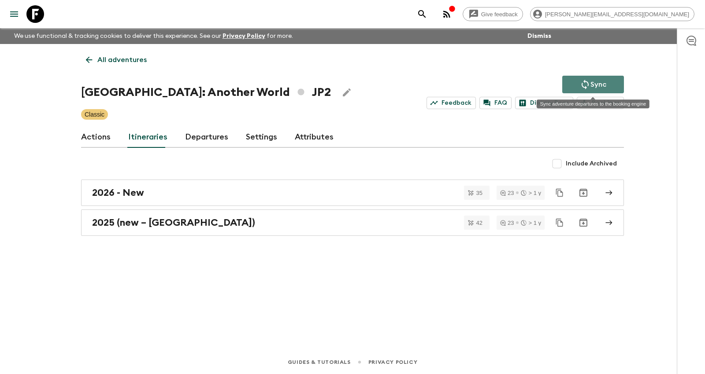
click at [572, 85] on button "Sync" at bounding box center [593, 85] width 62 height 18
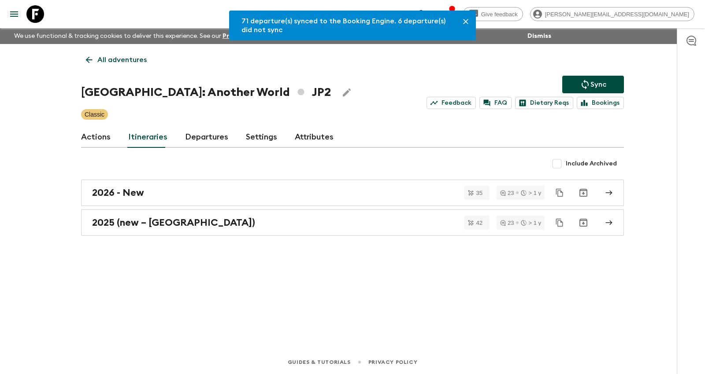
click at [134, 58] on p "All adventures" at bounding box center [121, 60] width 49 height 11
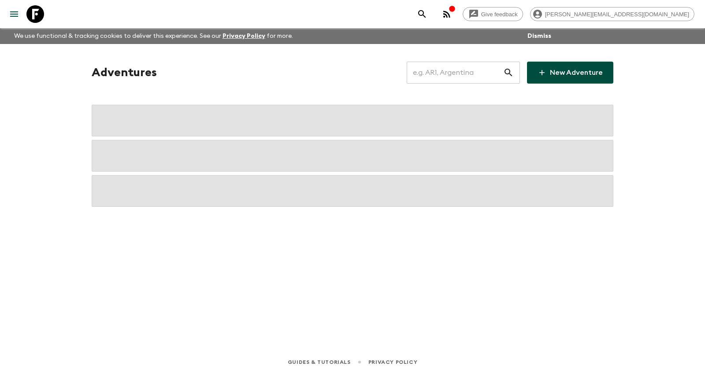
click at [467, 76] on input "text" at bounding box center [455, 72] width 96 height 25
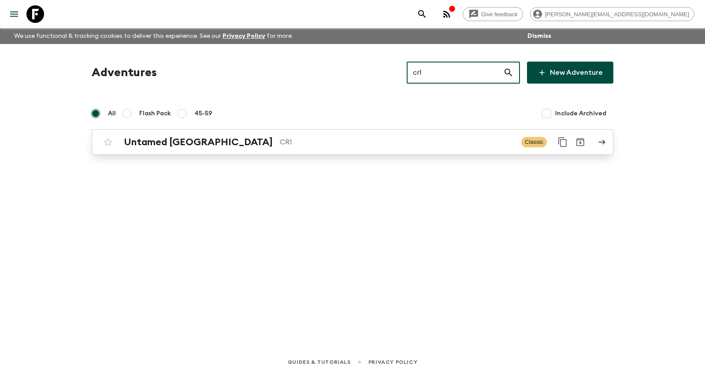
type input "cr1"
click at [202, 144] on h2 "Untamed [GEOGRAPHIC_DATA]" at bounding box center [198, 142] width 149 height 11
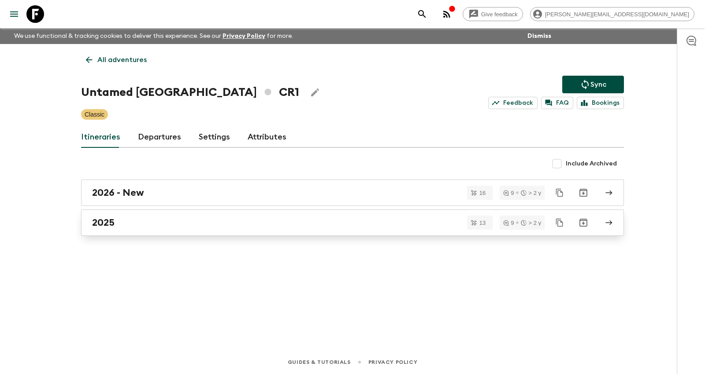
click at [222, 217] on div "2025" at bounding box center [344, 222] width 504 height 11
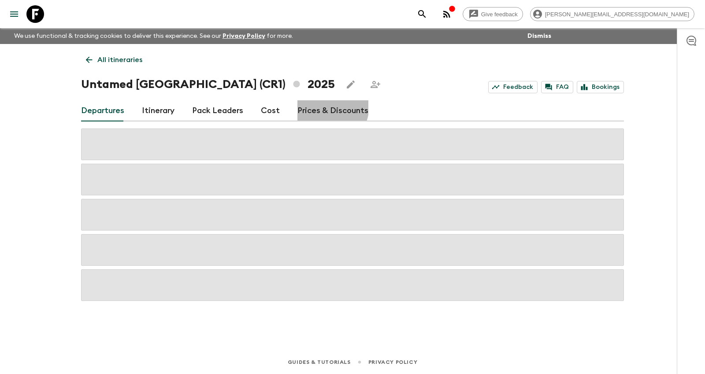
click at [317, 106] on link "Prices & Discounts" at bounding box center [332, 110] width 71 height 21
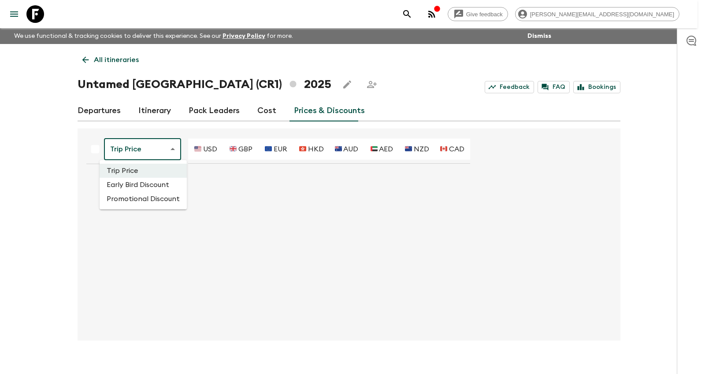
click at [123, 143] on body "Give feedback [PERSON_NAME][EMAIL_ADDRESS][DOMAIN_NAME] We use functional & tra…" at bounding box center [352, 194] width 705 height 389
click at [130, 199] on li "Promotional Discount" at bounding box center [143, 199] width 87 height 14
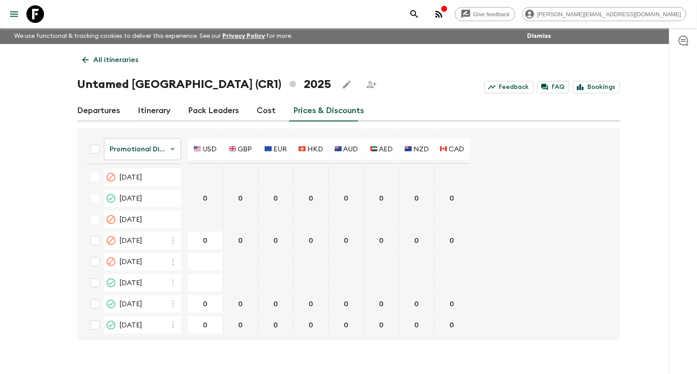
scroll to position [538, 0]
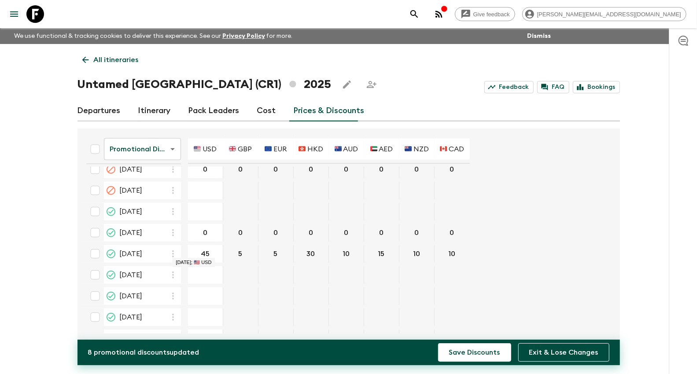
type input "450"
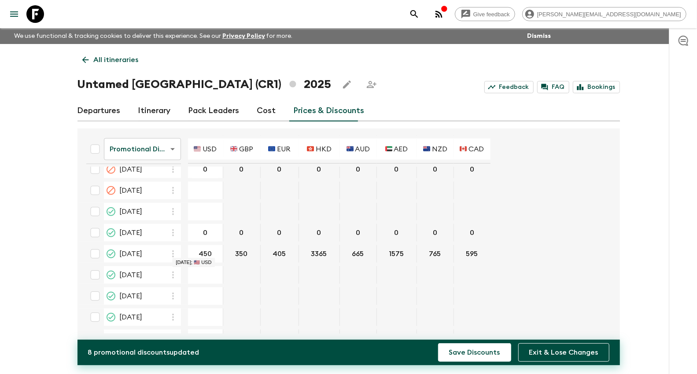
click at [438, 344] on button "Save Discounts" at bounding box center [474, 353] width 73 height 19
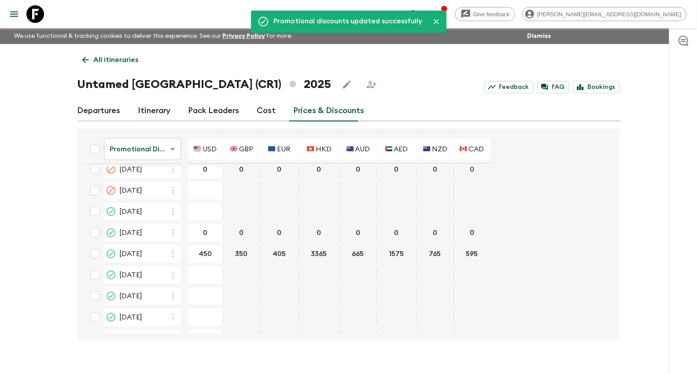
click at [102, 55] on p "All itineraries" at bounding box center [116, 60] width 45 height 11
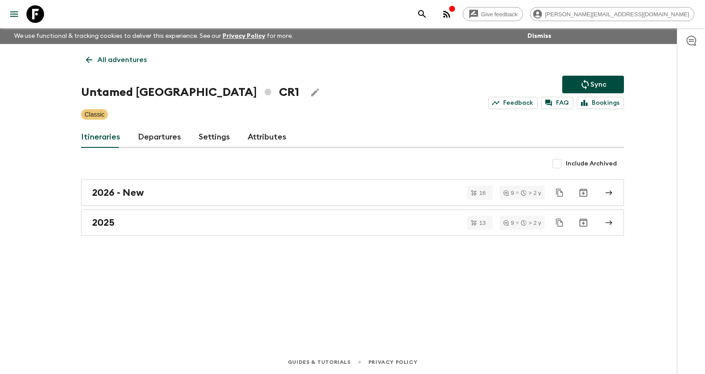
click at [582, 77] on button "Sync" at bounding box center [593, 85] width 62 height 18
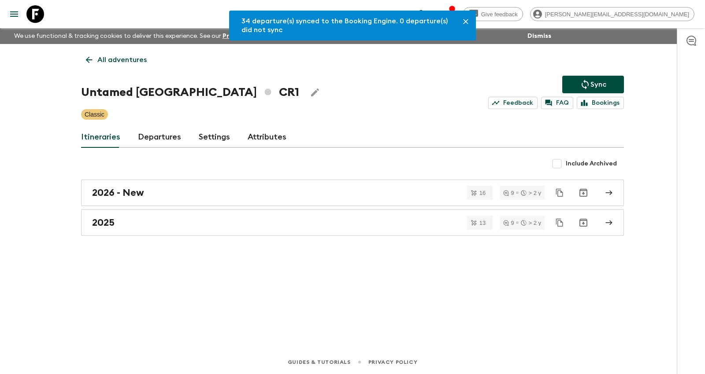
click at [110, 61] on p "All adventures" at bounding box center [121, 60] width 49 height 11
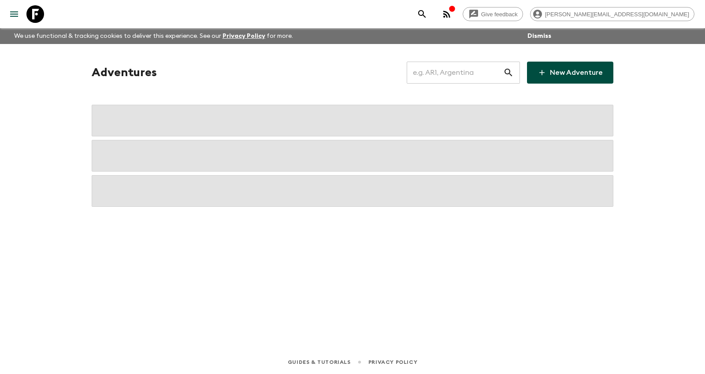
click at [445, 69] on input "text" at bounding box center [455, 72] width 96 height 25
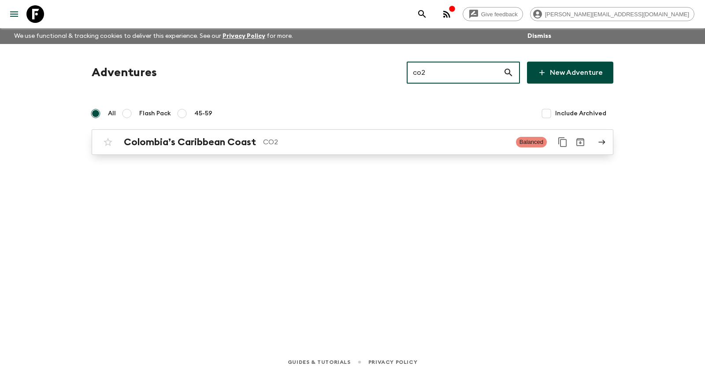
type input "co2"
click at [217, 141] on h2 "Colombia’s Caribbean Coast" at bounding box center [190, 142] width 132 height 11
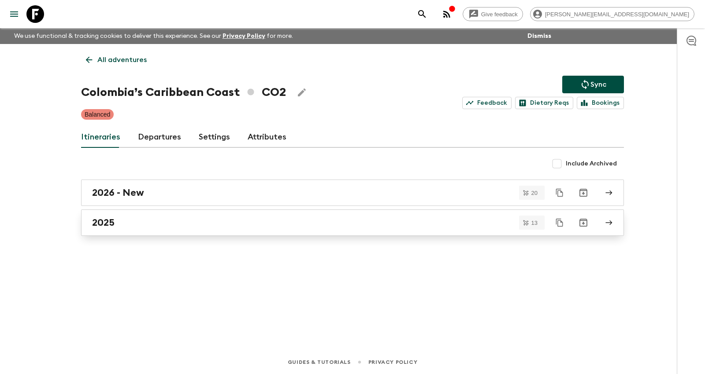
click at [147, 222] on div "2025" at bounding box center [344, 222] width 504 height 11
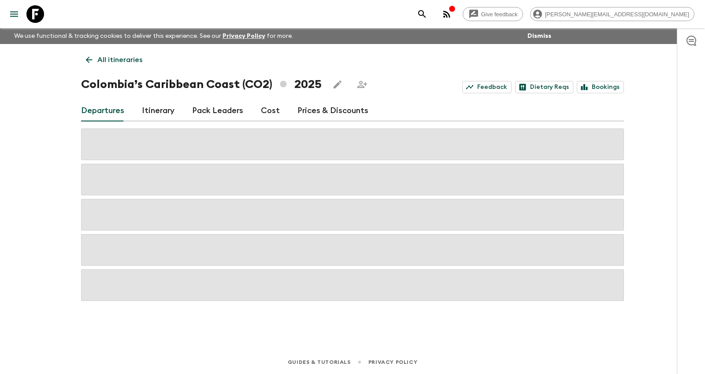
click at [328, 107] on link "Prices & Discounts" at bounding box center [332, 110] width 71 height 21
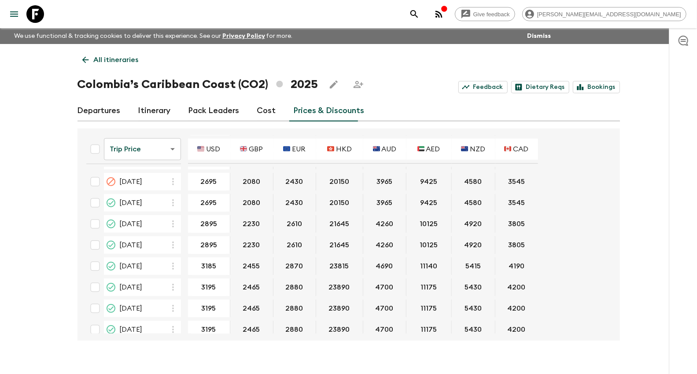
scroll to position [299, 0]
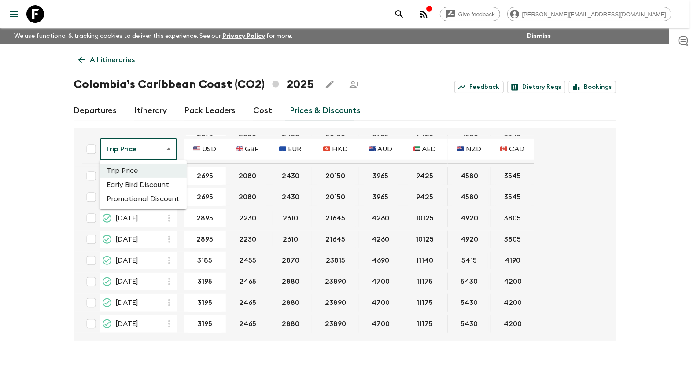
click at [140, 152] on body "Give feedback [PERSON_NAME][EMAIL_ADDRESS][DOMAIN_NAME] We use functional & tra…" at bounding box center [348, 194] width 697 height 389
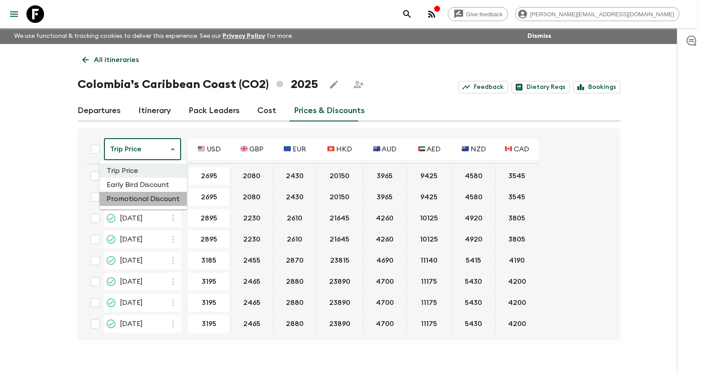
click at [147, 195] on li "Promotional Discount" at bounding box center [143, 199] width 87 height 14
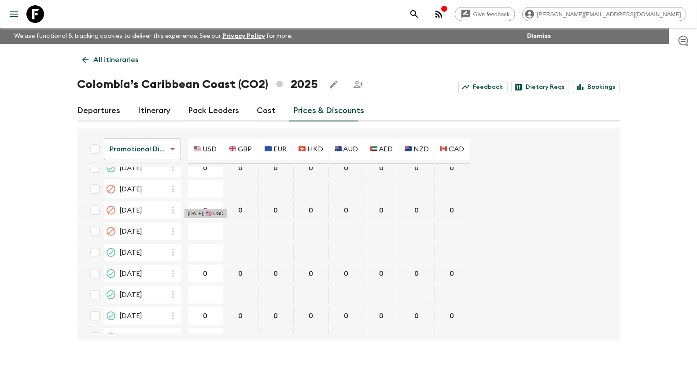
scroll to position [293, 0]
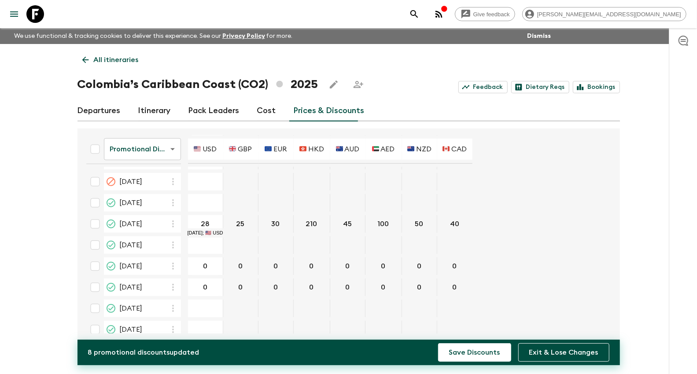
type input "280"
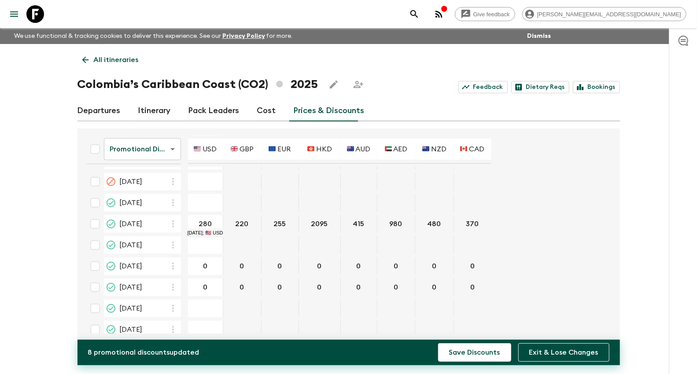
click at [438, 344] on button "Save Discounts" at bounding box center [474, 353] width 73 height 19
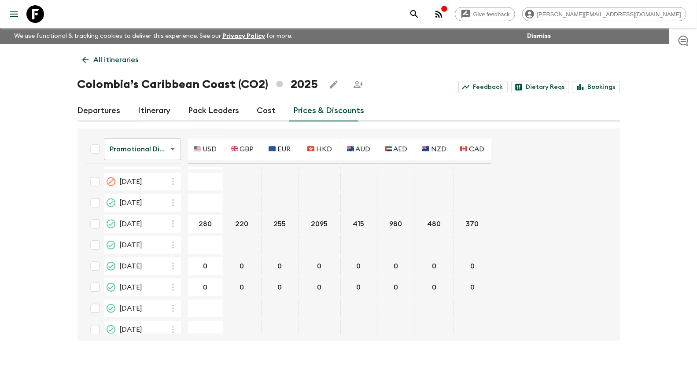
click at [99, 60] on p "All itineraries" at bounding box center [116, 60] width 45 height 11
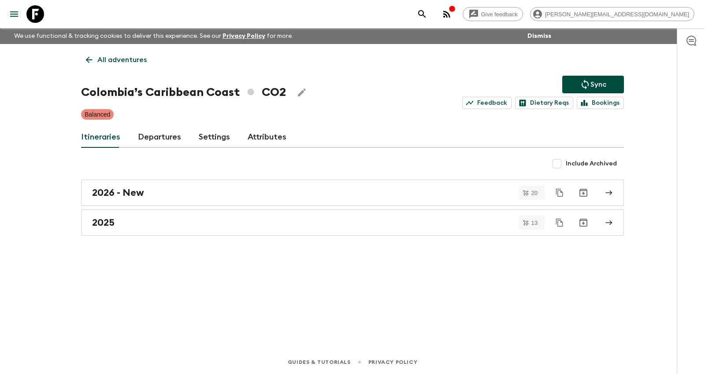
click at [587, 81] on icon "Sync adventure departures to the booking engine" at bounding box center [584, 85] width 7 height 10
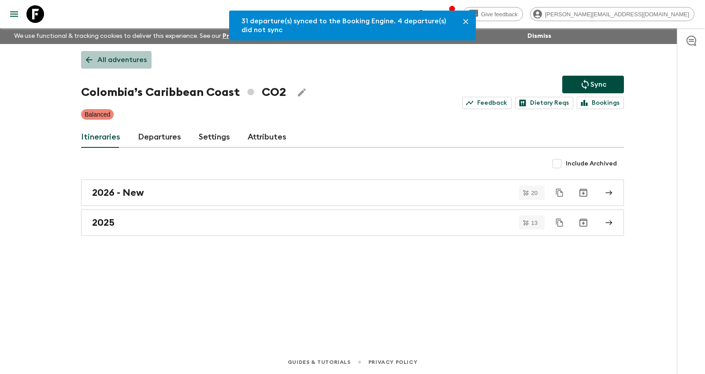
click at [108, 63] on p "All adventures" at bounding box center [121, 60] width 49 height 11
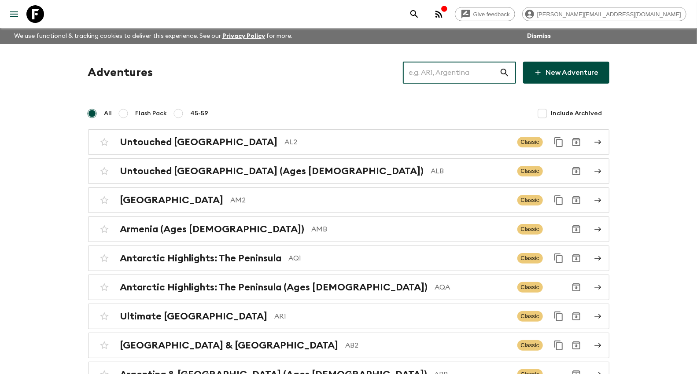
click at [471, 70] on input "text" at bounding box center [451, 72] width 96 height 25
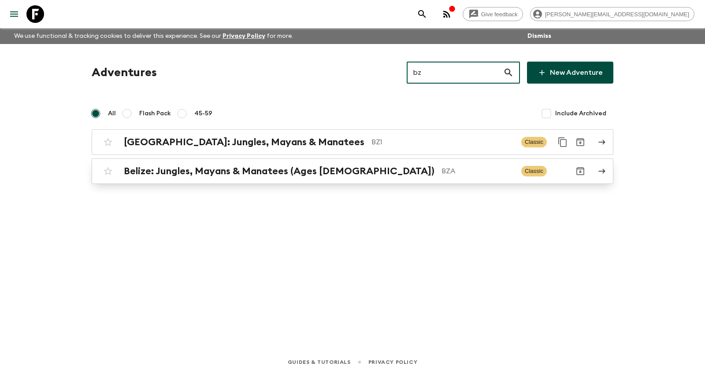
type input "bz"
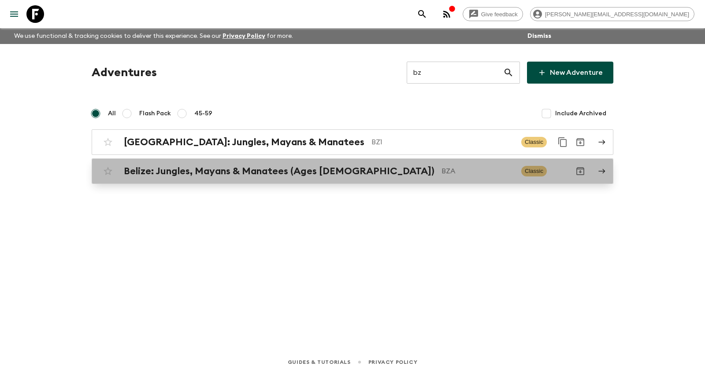
click at [308, 174] on h2 "Belize: Jungles, Mayans & Manatees (Ages [DEMOGRAPHIC_DATA])" at bounding box center [279, 171] width 311 height 11
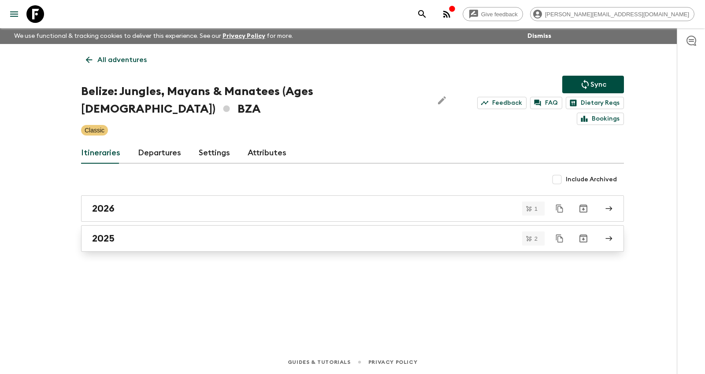
click at [169, 233] on div "2025" at bounding box center [344, 238] width 504 height 11
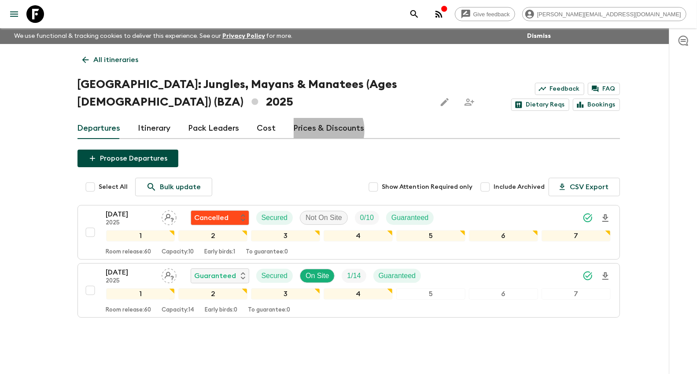
click at [318, 130] on link "Prices & Discounts" at bounding box center [329, 128] width 71 height 21
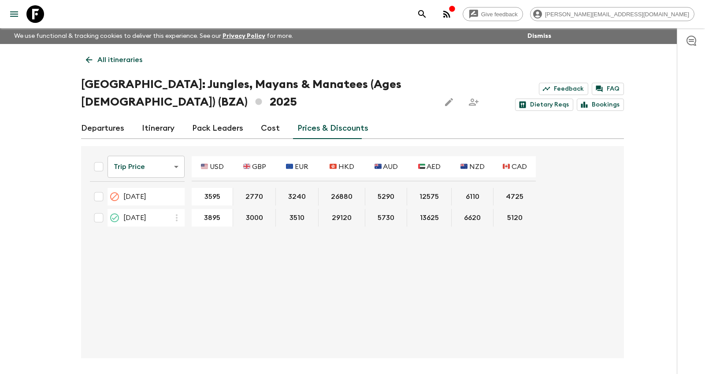
click at [155, 164] on body "Give feedback [PERSON_NAME][EMAIL_ADDRESS][DOMAIN_NAME] We use functional & tra…" at bounding box center [352, 203] width 705 height 407
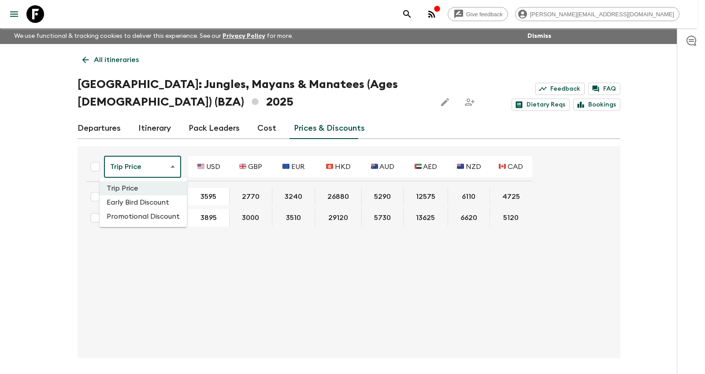
click at [157, 210] on li "Promotional Discount" at bounding box center [143, 217] width 87 height 14
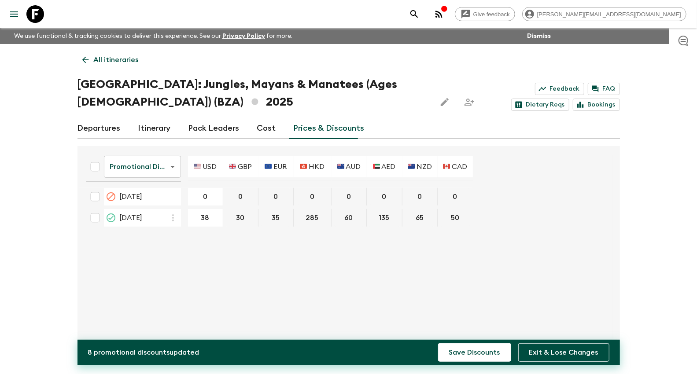
type input "380"
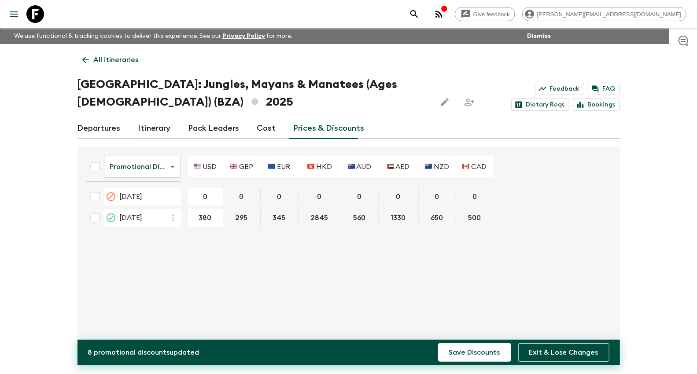
click at [438, 344] on button "Save Discounts" at bounding box center [474, 353] width 73 height 19
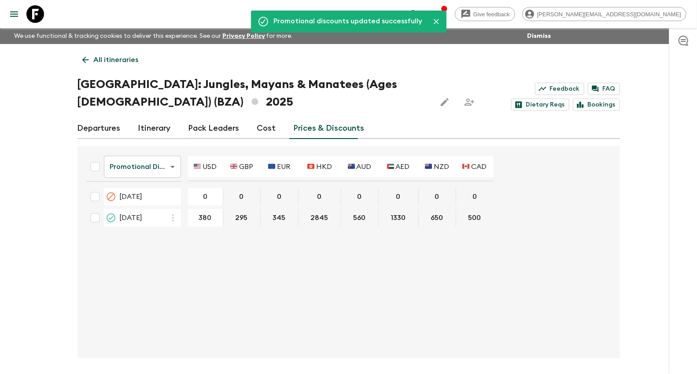
click at [95, 62] on p "All itineraries" at bounding box center [116, 60] width 45 height 11
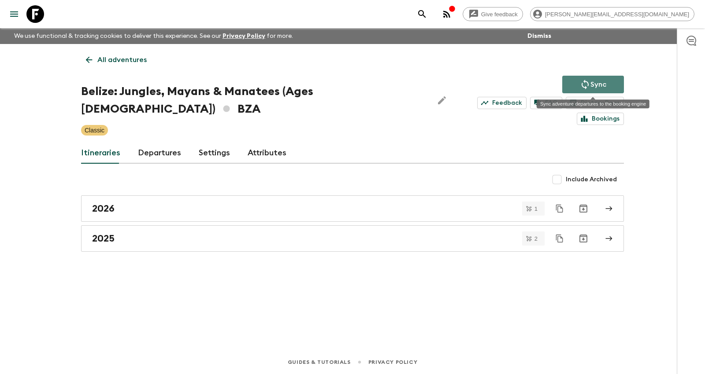
click at [584, 88] on icon "Sync adventure departures to the booking engine" at bounding box center [585, 84] width 11 height 11
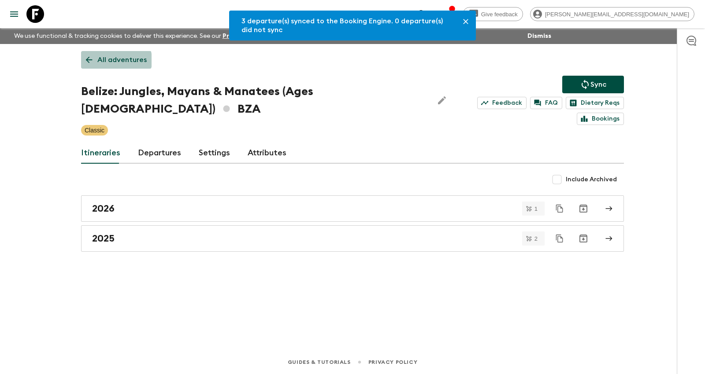
click at [109, 60] on p "All adventures" at bounding box center [121, 60] width 49 height 11
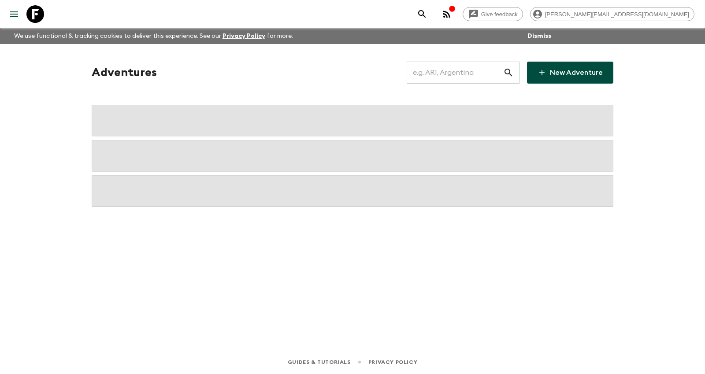
click at [470, 79] on input "text" at bounding box center [455, 72] width 96 height 25
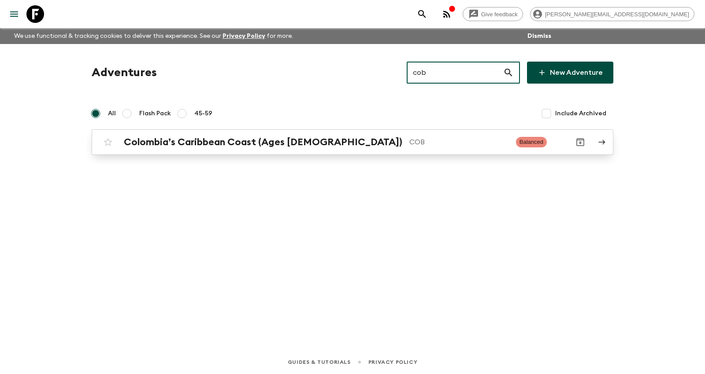
type input "cob"
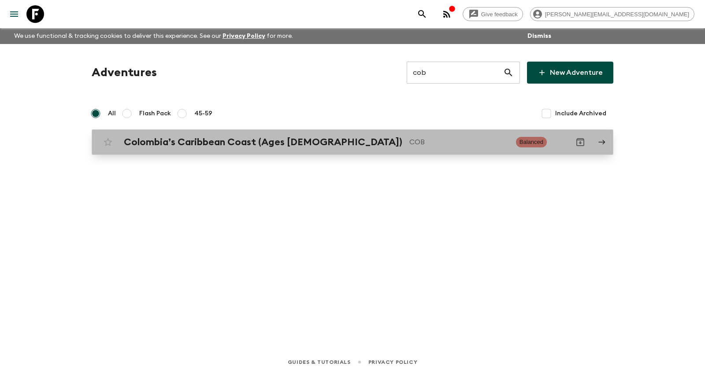
click at [409, 142] on p "COB" at bounding box center [459, 142] width 100 height 11
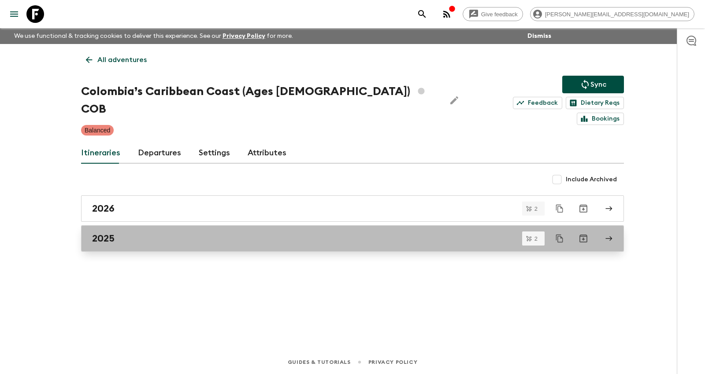
click at [146, 233] on div "2025" at bounding box center [344, 238] width 504 height 11
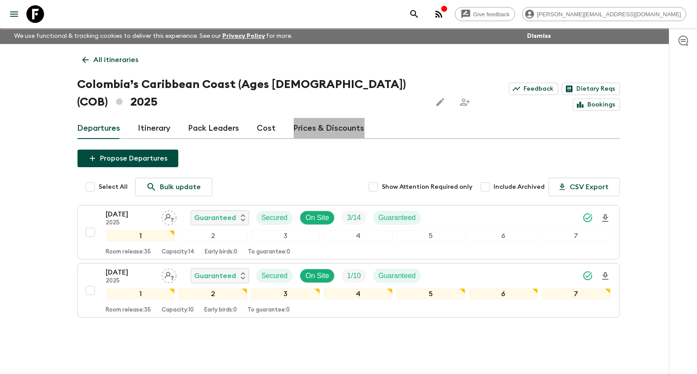
click at [344, 118] on link "Prices & Discounts" at bounding box center [329, 128] width 71 height 21
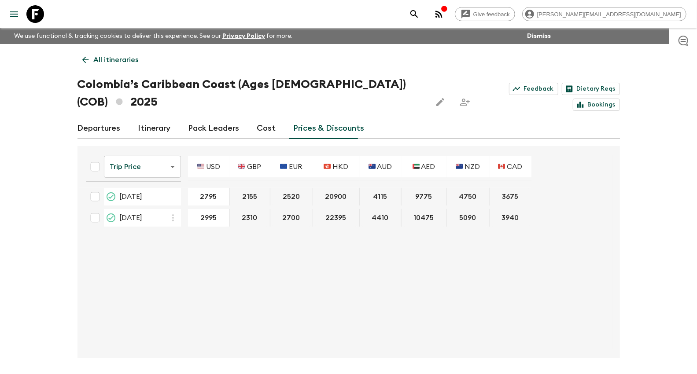
click at [144, 152] on body "Give feedback [PERSON_NAME][EMAIL_ADDRESS][DOMAIN_NAME] We use functional & tra…" at bounding box center [348, 203] width 697 height 407
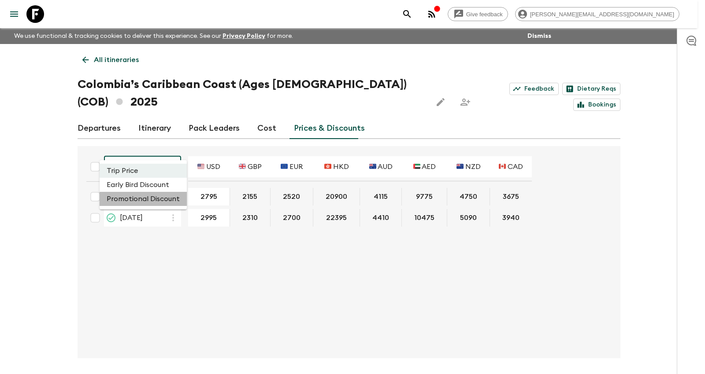
click at [145, 200] on li "Promotional Discount" at bounding box center [143, 199] width 87 height 14
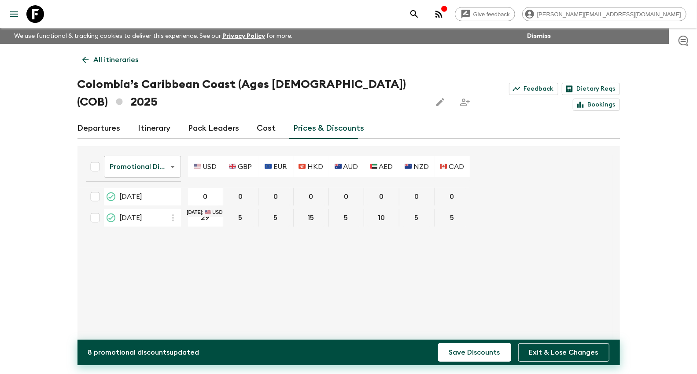
type input "290"
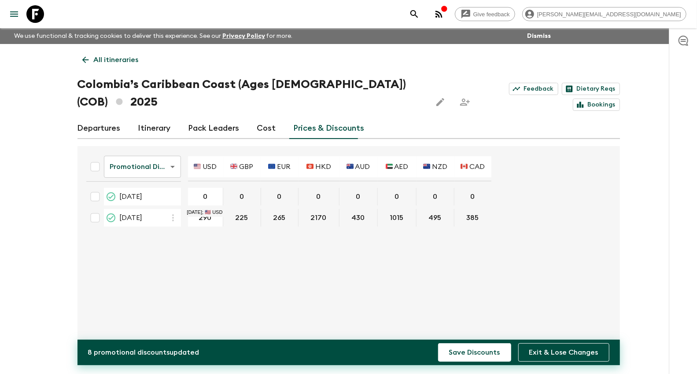
click at [438, 344] on button "Save Discounts" at bounding box center [474, 353] width 73 height 19
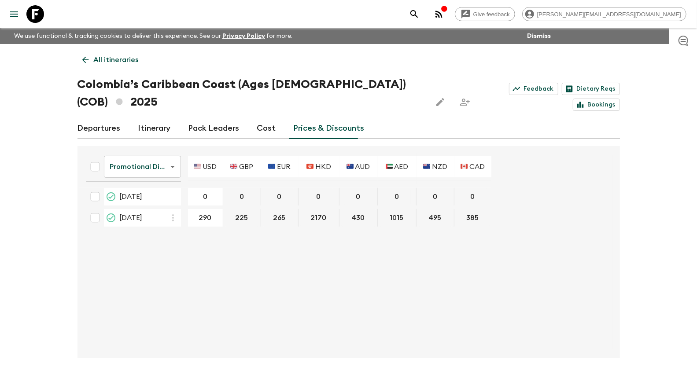
click at [103, 55] on p "All itineraries" at bounding box center [116, 60] width 45 height 11
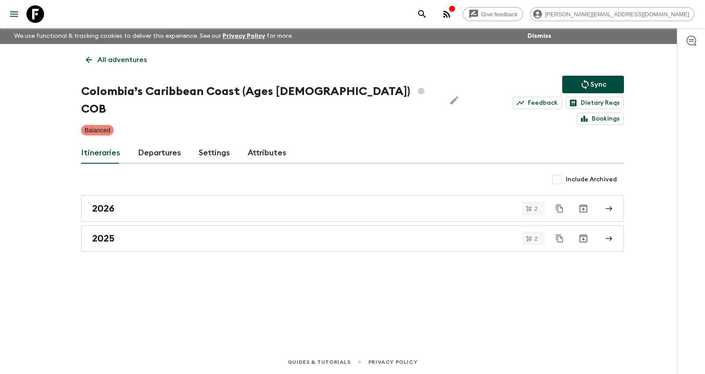
click at [615, 80] on button "Sync" at bounding box center [593, 85] width 62 height 18
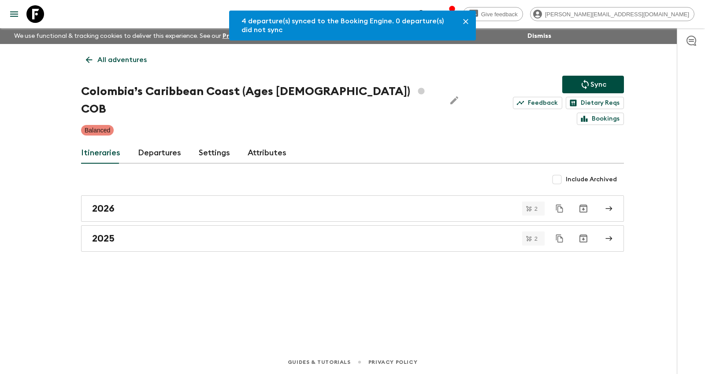
click at [107, 73] on div "4 departure(s) synced to the Booking Engine. 0 departure(s) did not sync All ad…" at bounding box center [352, 185] width 564 height 282
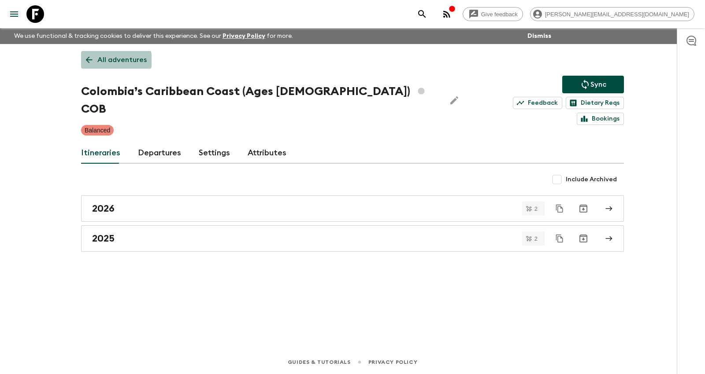
click at [112, 60] on p "All adventures" at bounding box center [121, 60] width 49 height 11
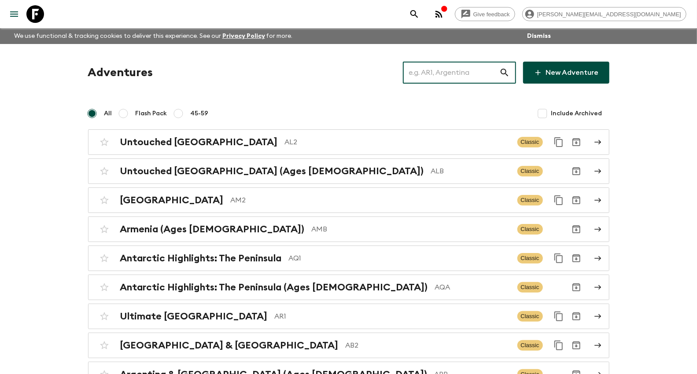
click at [435, 71] on input "text" at bounding box center [451, 72] width 96 height 25
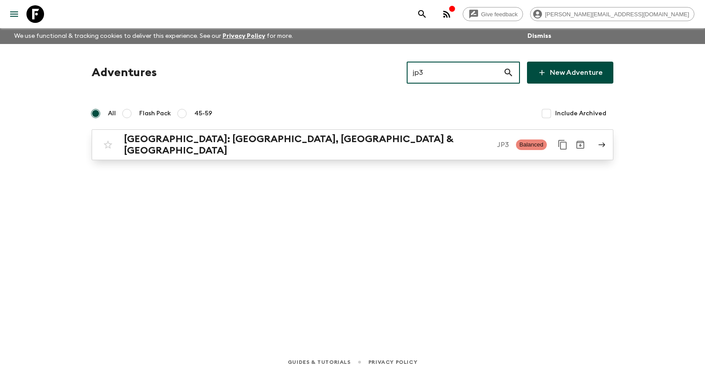
type input "jp3"
click at [497, 140] on p "JP3" at bounding box center [503, 145] width 12 height 11
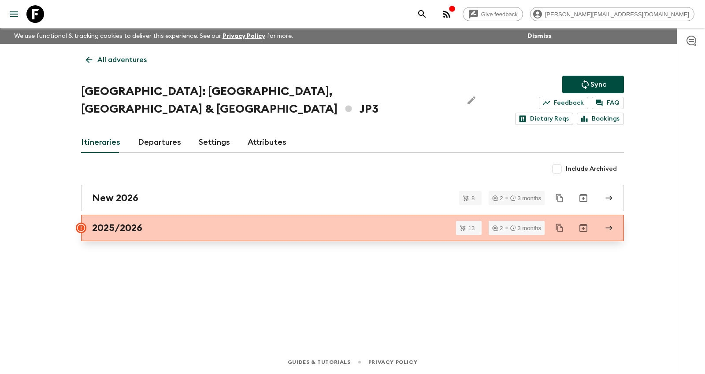
click at [169, 222] on div "2025/2026" at bounding box center [344, 227] width 504 height 11
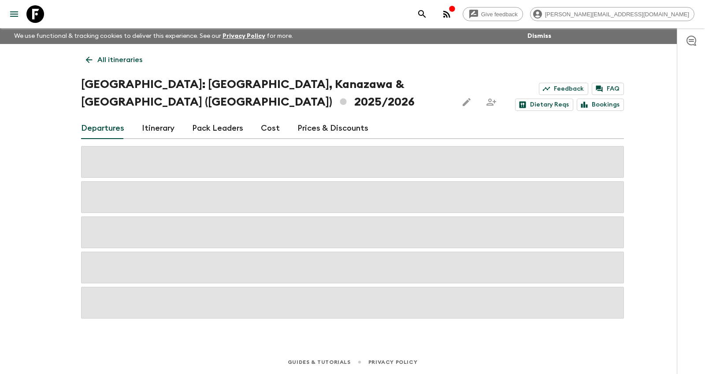
click at [311, 118] on link "Prices & Discounts" at bounding box center [332, 128] width 71 height 21
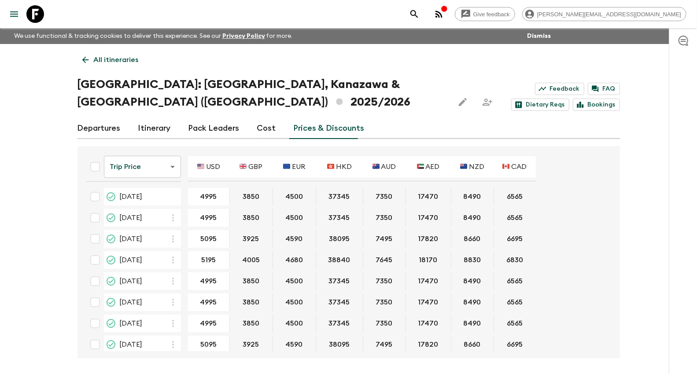
click at [135, 161] on body "Give feedback [PERSON_NAME][EMAIL_ADDRESS][DOMAIN_NAME] We use functional & tra…" at bounding box center [348, 203] width 697 height 407
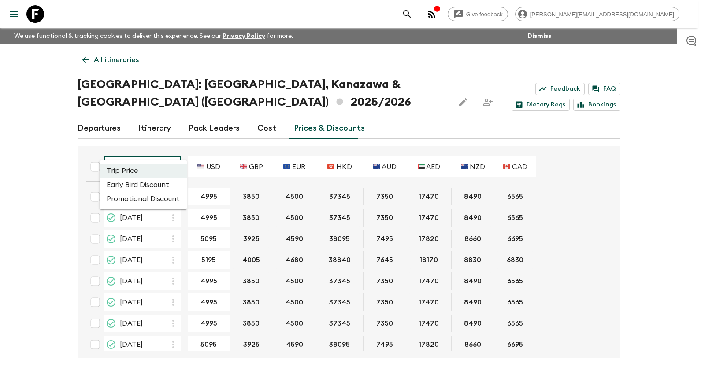
click at [131, 200] on li "Promotional Discount" at bounding box center [143, 199] width 87 height 14
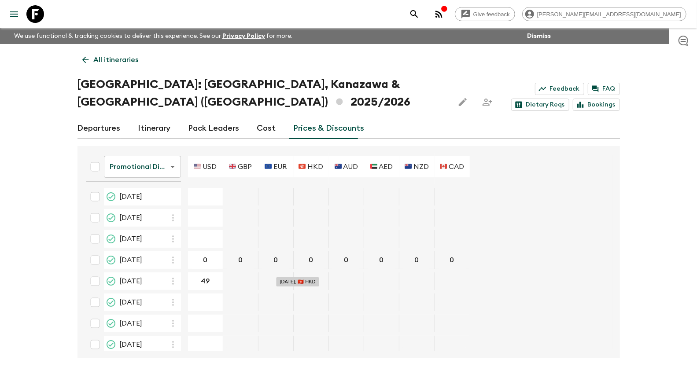
type input "490"
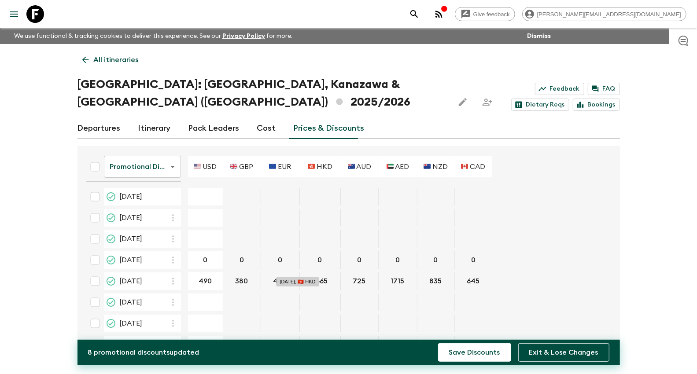
click at [438, 344] on button "Save Discounts" at bounding box center [474, 353] width 73 height 19
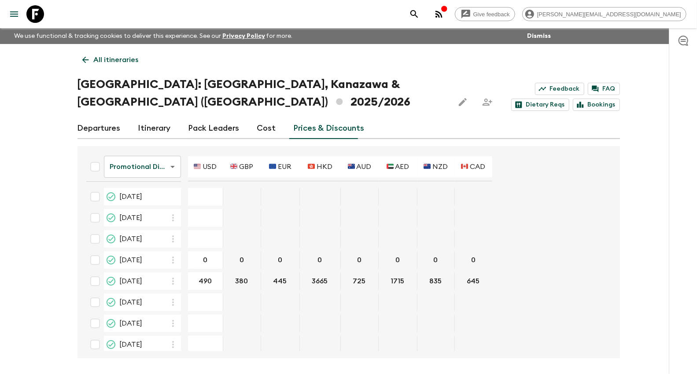
click at [109, 59] on p "All itineraries" at bounding box center [116, 60] width 45 height 11
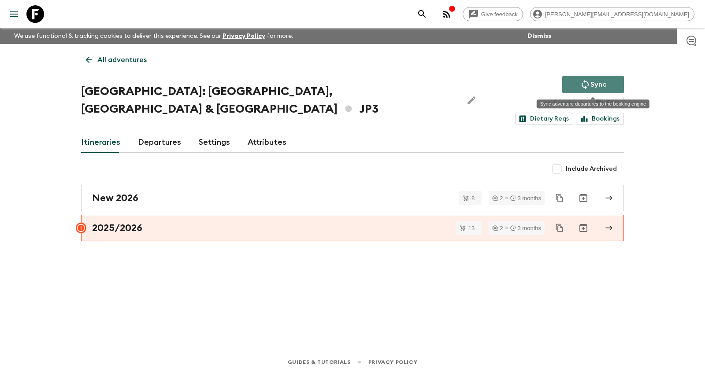
click at [585, 85] on icon "Sync adventure departures to the booking engine" at bounding box center [585, 84] width 11 height 11
click at [596, 81] on p "Sync" at bounding box center [598, 84] width 16 height 11
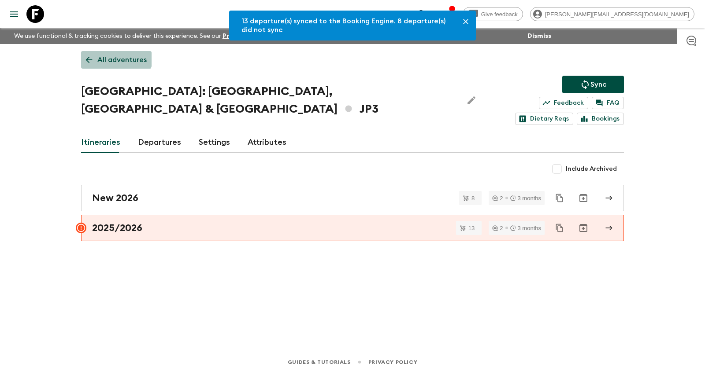
click at [113, 55] on p "All adventures" at bounding box center [121, 60] width 49 height 11
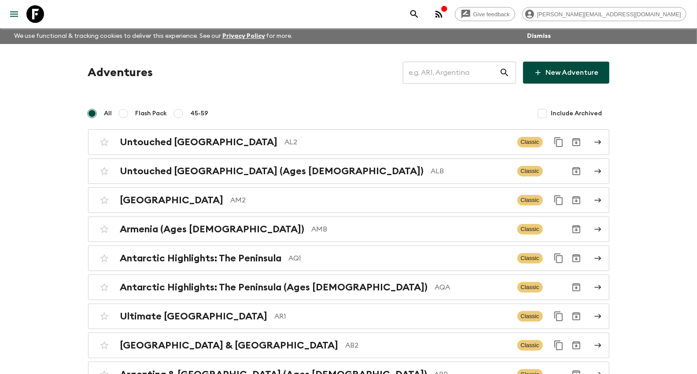
click at [433, 71] on input "text" at bounding box center [451, 72] width 96 height 25
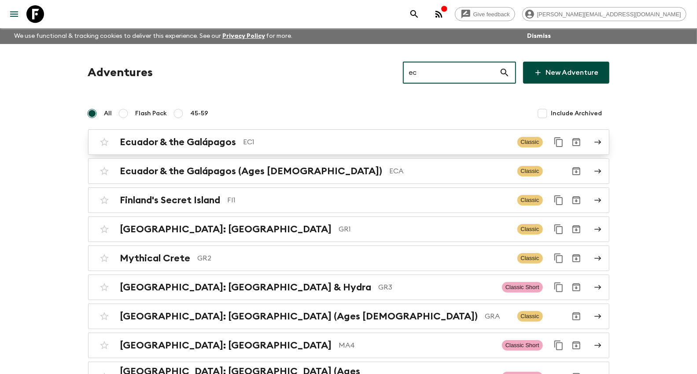
type input "ec"
click at [308, 140] on p "EC1" at bounding box center [377, 142] width 267 height 11
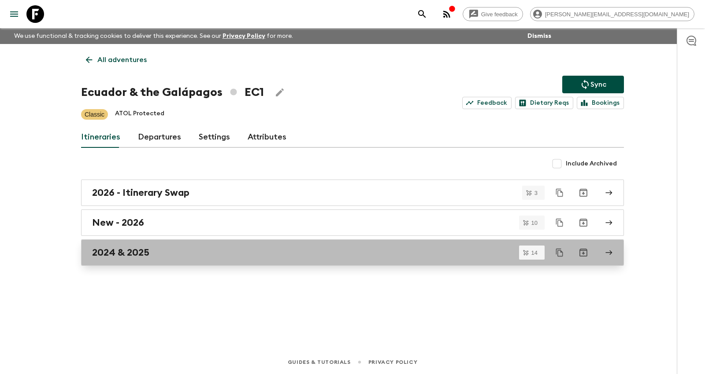
click at [201, 252] on div "2024 & 2025" at bounding box center [344, 252] width 504 height 11
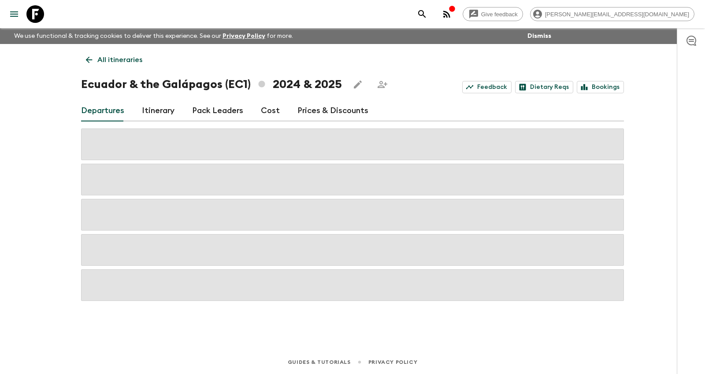
click at [305, 108] on link "Prices & Discounts" at bounding box center [332, 110] width 71 height 21
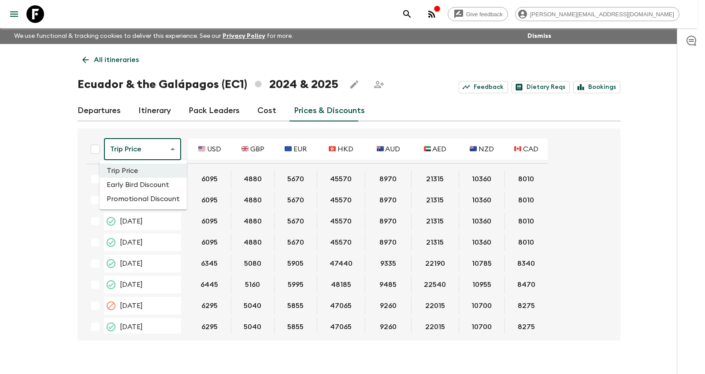
click at [176, 155] on body "Give feedback [PERSON_NAME][EMAIL_ADDRESS][DOMAIN_NAME] We use functional & tra…" at bounding box center [352, 194] width 705 height 389
click at [163, 198] on li "Promotional Discount" at bounding box center [143, 199] width 87 height 14
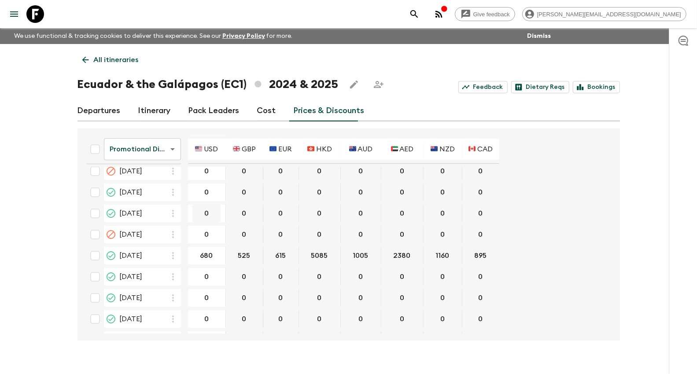
scroll to position [1843, 0]
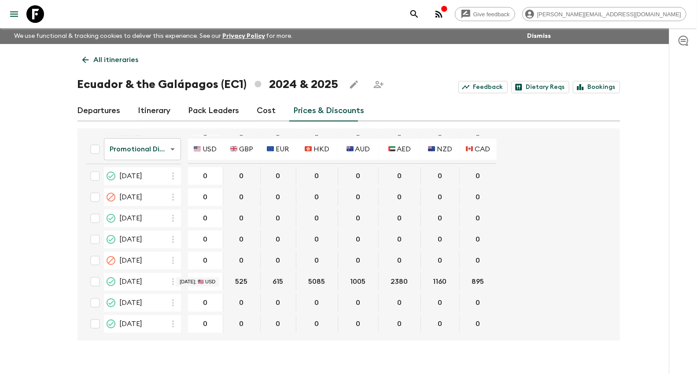
type input "0"
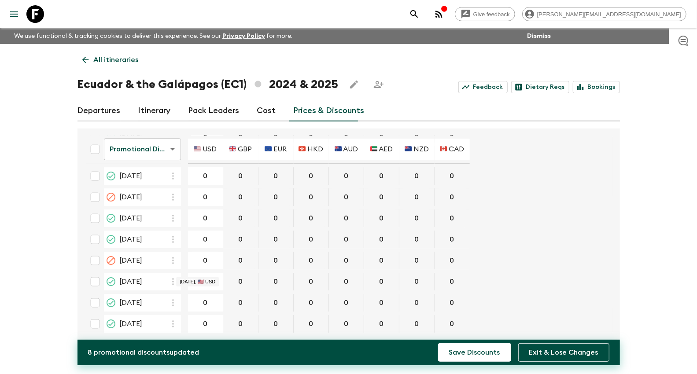
click at [438, 344] on button "Save Discounts" at bounding box center [474, 353] width 73 height 19
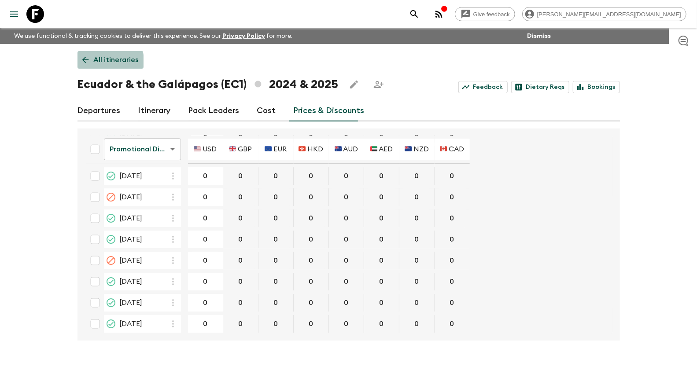
click at [100, 61] on p "All itineraries" at bounding box center [116, 60] width 45 height 11
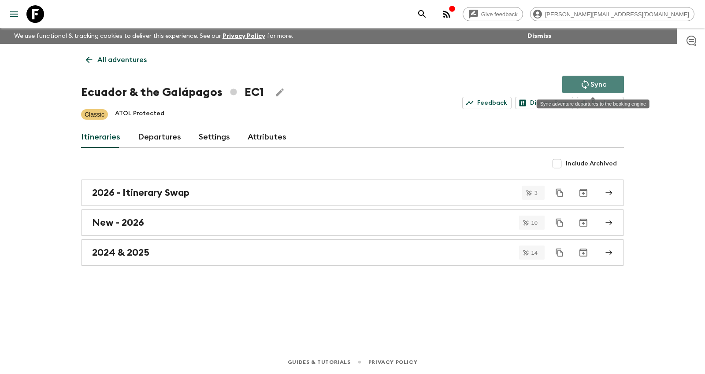
click at [587, 81] on icon "Sync adventure departures to the booking engine" at bounding box center [585, 84] width 11 height 11
click at [118, 60] on p "All adventures" at bounding box center [121, 60] width 49 height 11
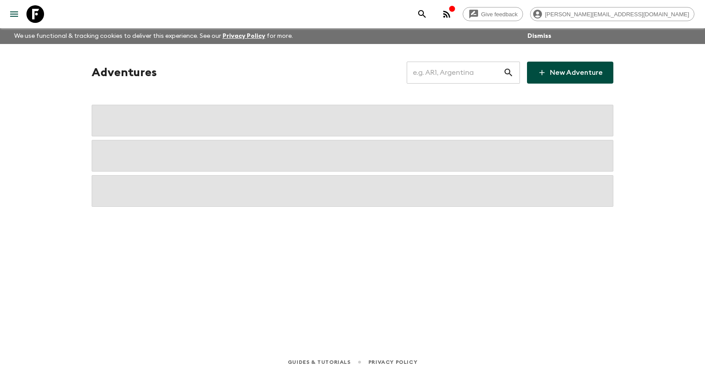
click at [437, 72] on input "text" at bounding box center [455, 72] width 96 height 25
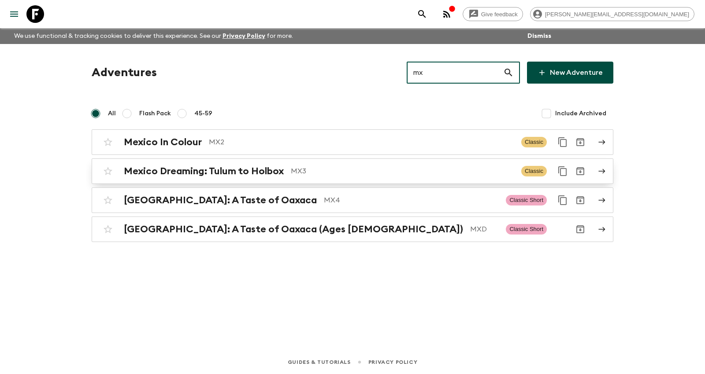
type input "mx"
click at [220, 178] on div "Mexico Dreaming: Tulum to Holbox MX3 Classic" at bounding box center [335, 172] width 472 height 18
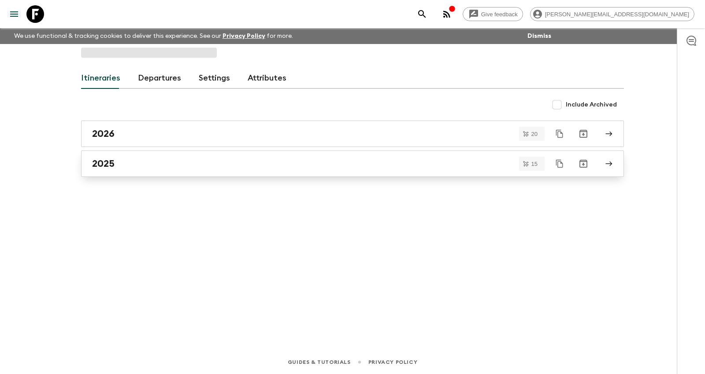
click at [174, 165] on div "2025" at bounding box center [344, 163] width 504 height 11
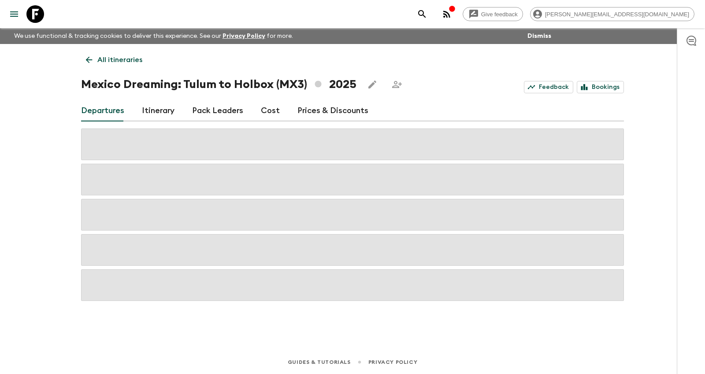
click at [309, 113] on link "Prices & Discounts" at bounding box center [332, 110] width 71 height 21
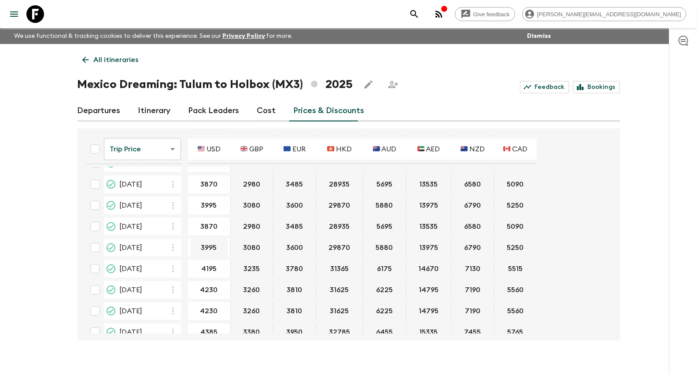
scroll to position [531, 0]
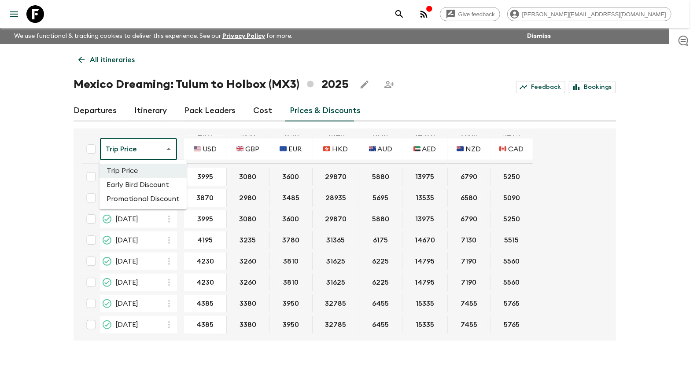
click at [140, 148] on body "Give feedback [PERSON_NAME][EMAIL_ADDRESS][DOMAIN_NAME] We use functional & tra…" at bounding box center [348, 194] width 697 height 389
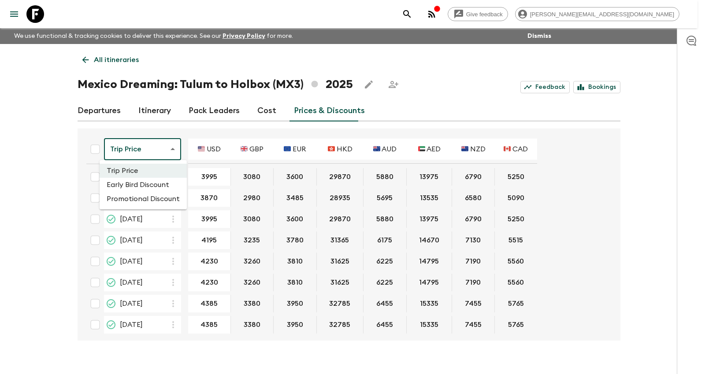
click at [155, 199] on li "Promotional Discount" at bounding box center [143, 199] width 87 height 14
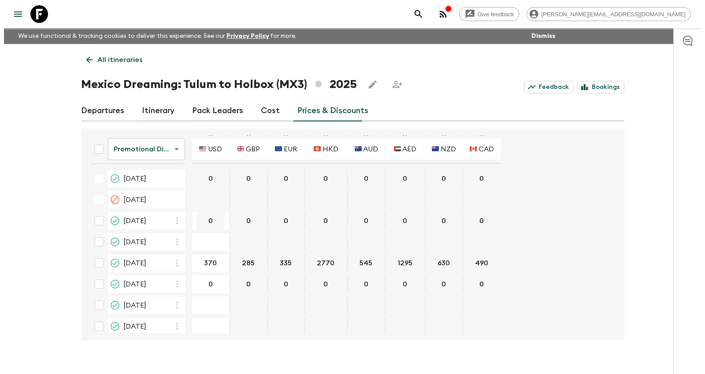
scroll to position [433, 0]
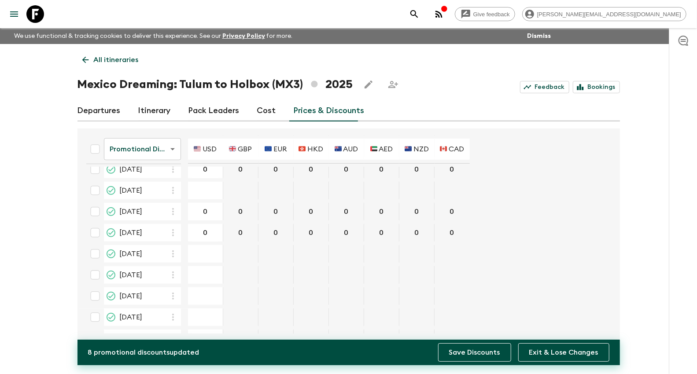
type input "0"
click at [478, 354] on button "Save Discounts" at bounding box center [474, 353] width 73 height 19
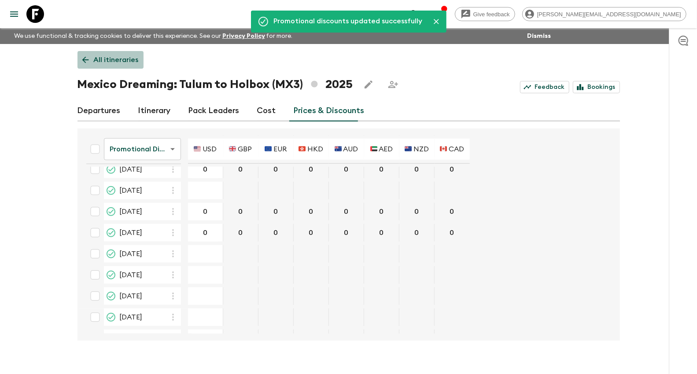
click at [118, 56] on p "All itineraries" at bounding box center [116, 60] width 45 height 11
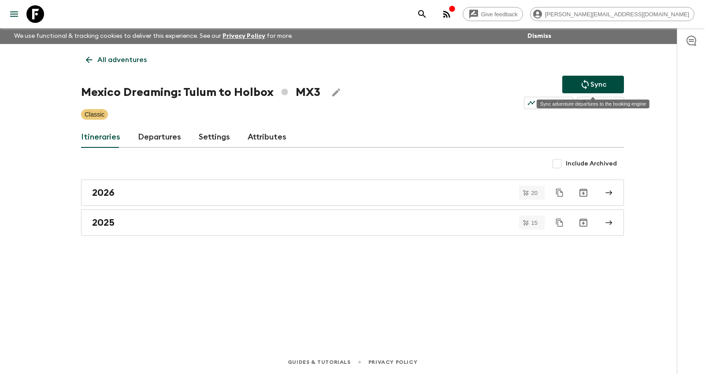
click at [570, 90] on button "Sync" at bounding box center [593, 85] width 62 height 18
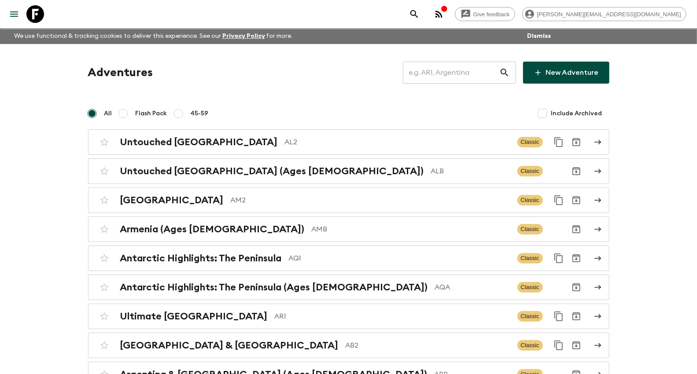
click at [451, 71] on input "text" at bounding box center [451, 72] width 96 height 25
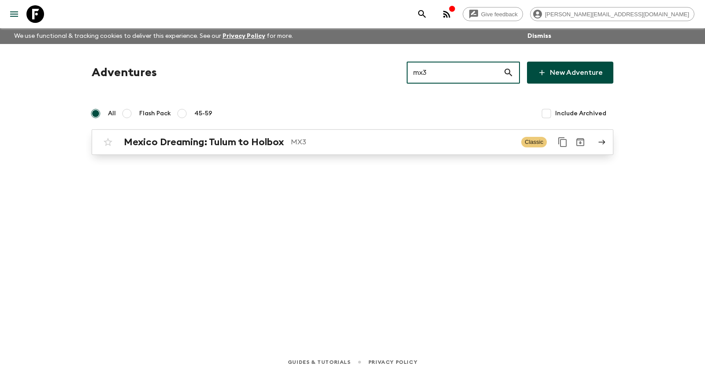
type input "mx3"
click at [323, 147] on p "MX3" at bounding box center [402, 142] width 223 height 11
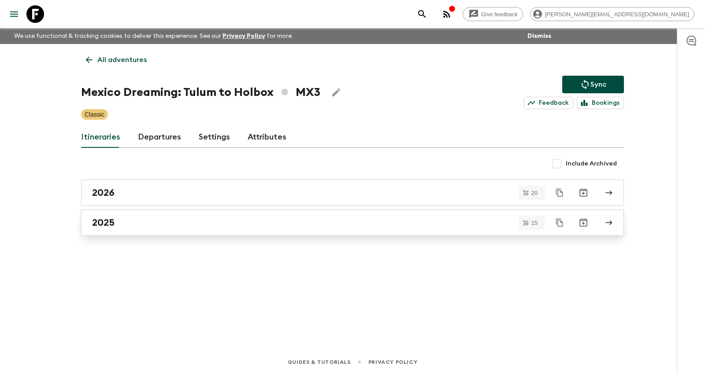
click at [164, 225] on div "2025" at bounding box center [344, 222] width 504 height 11
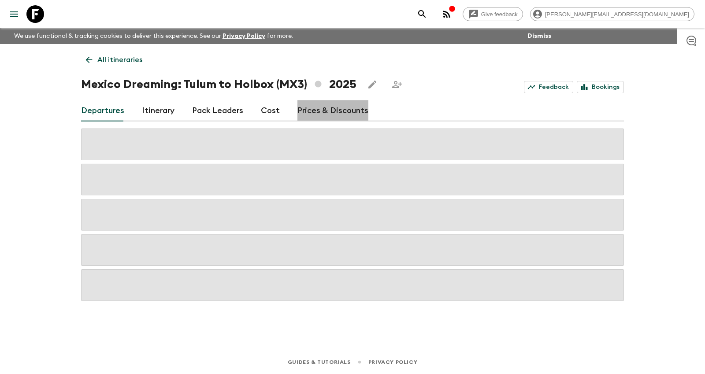
click at [336, 115] on link "Prices & Discounts" at bounding box center [332, 110] width 71 height 21
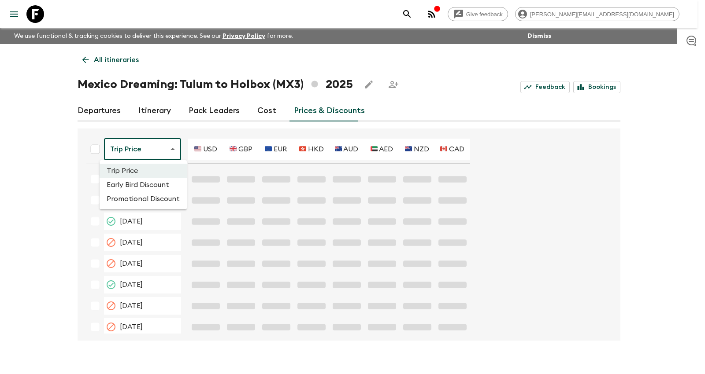
click at [166, 155] on body "Give feedback kim@flashpack.com We use functional & tracking cookies to deliver…" at bounding box center [352, 194] width 705 height 389
click at [157, 201] on li "Promotional Discount" at bounding box center [143, 199] width 87 height 14
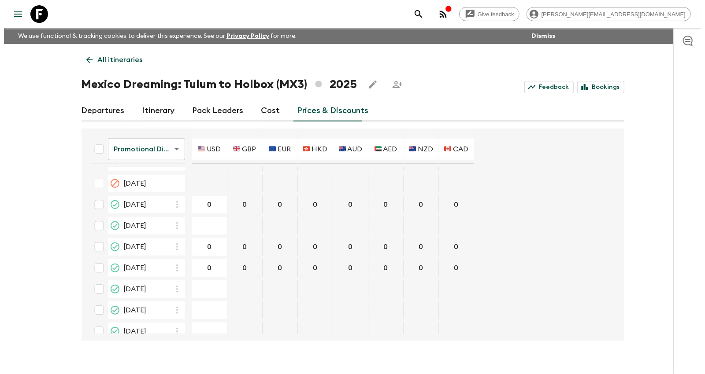
scroll to position [384, 0]
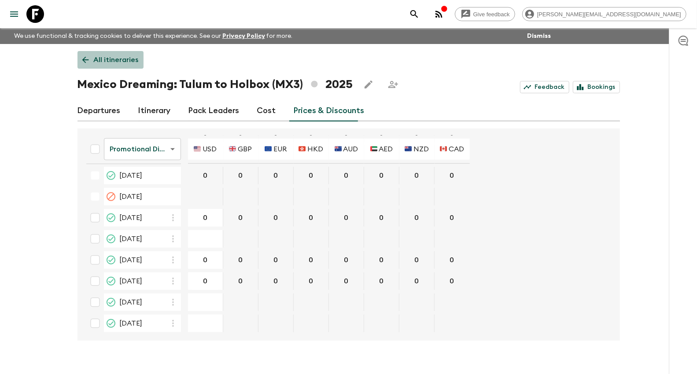
click at [122, 57] on p "All itineraries" at bounding box center [116, 60] width 45 height 11
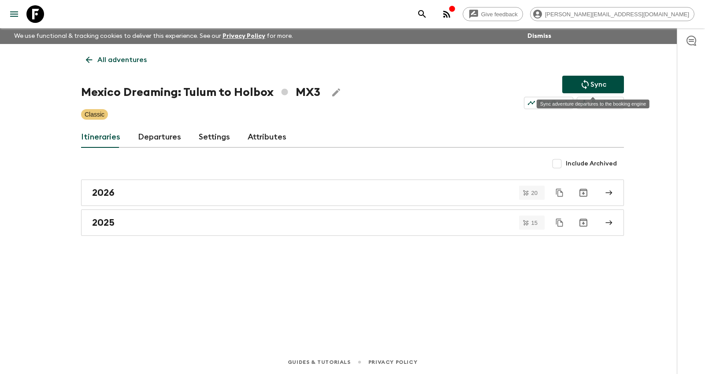
click at [574, 81] on button "Sync" at bounding box center [593, 85] width 62 height 18
